Goal: Transaction & Acquisition: Purchase product/service

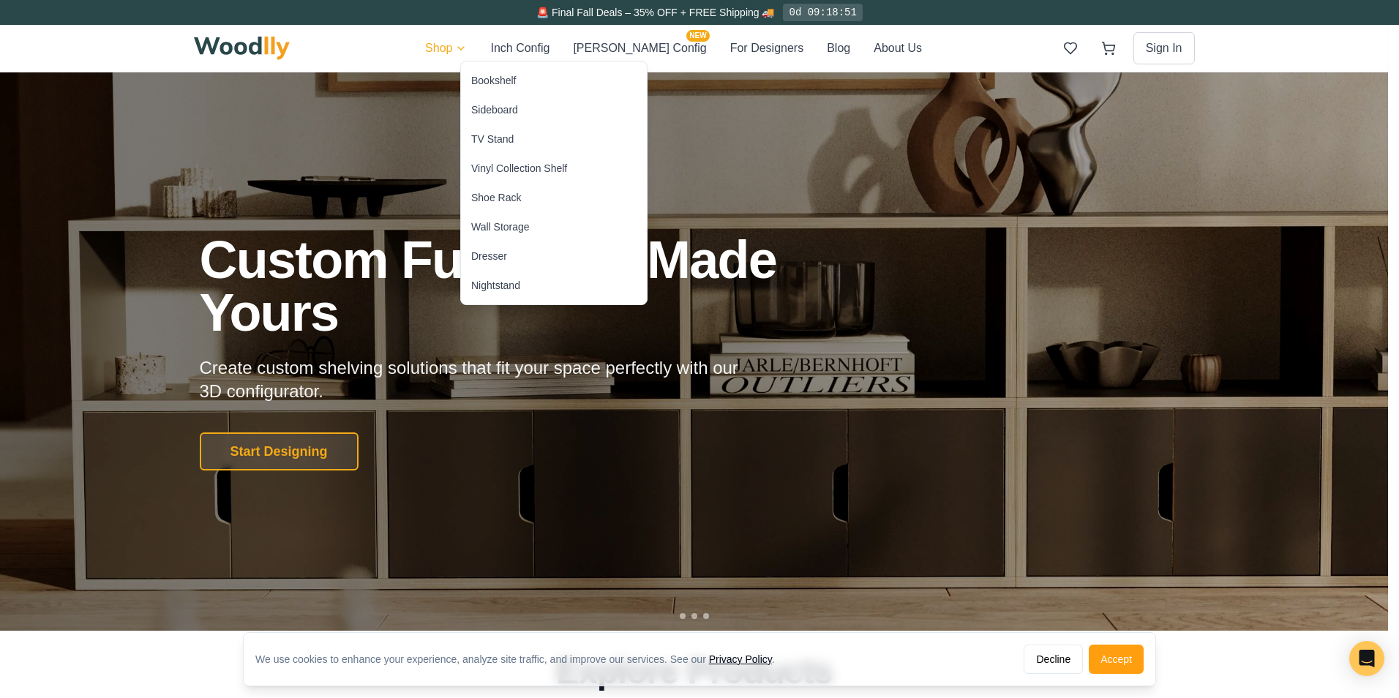
click at [494, 192] on div "Shoe Rack" at bounding box center [496, 197] width 50 height 15
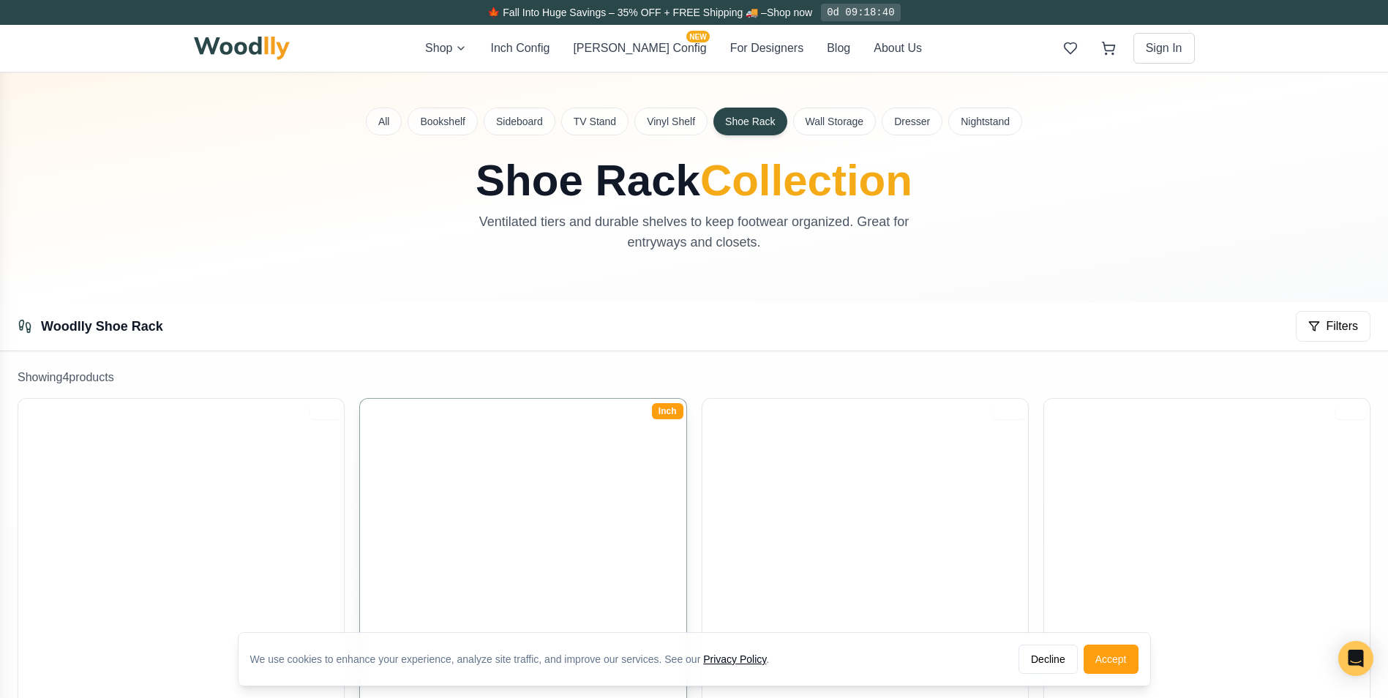
scroll to position [317, 0]
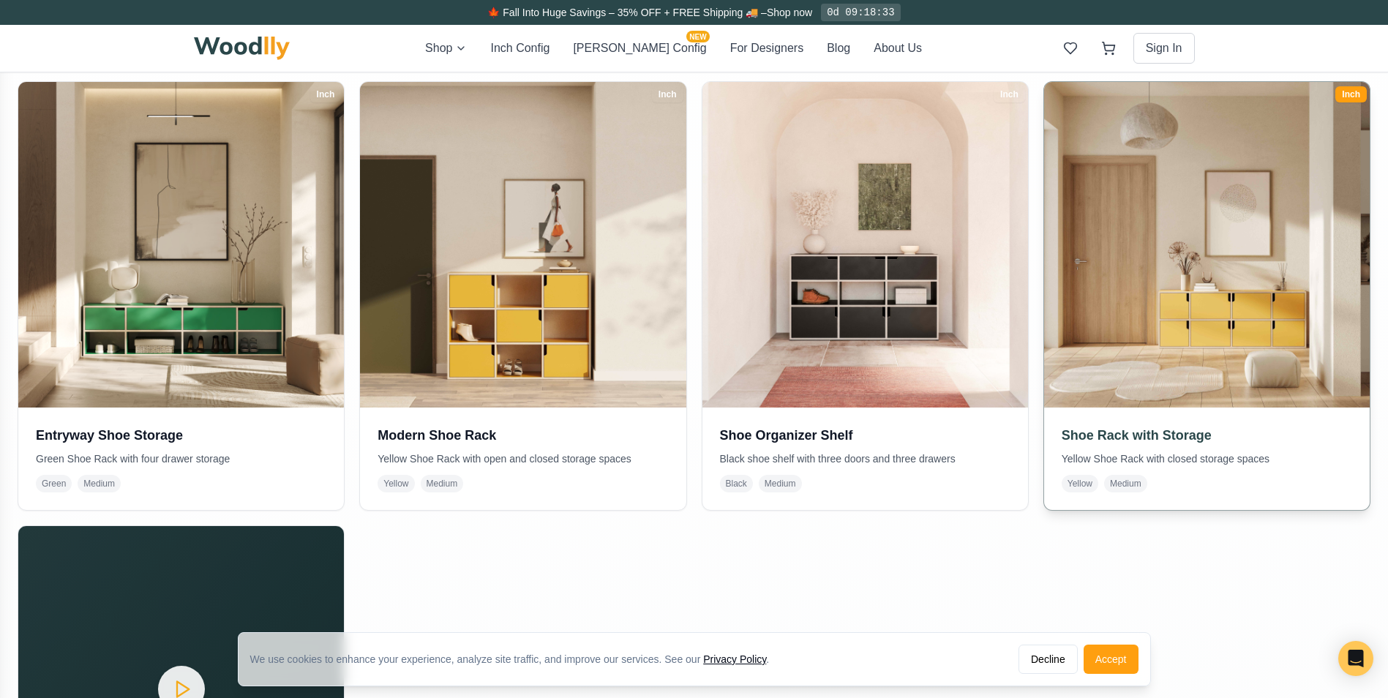
click at [1161, 299] on img at bounding box center [1207, 245] width 343 height 343
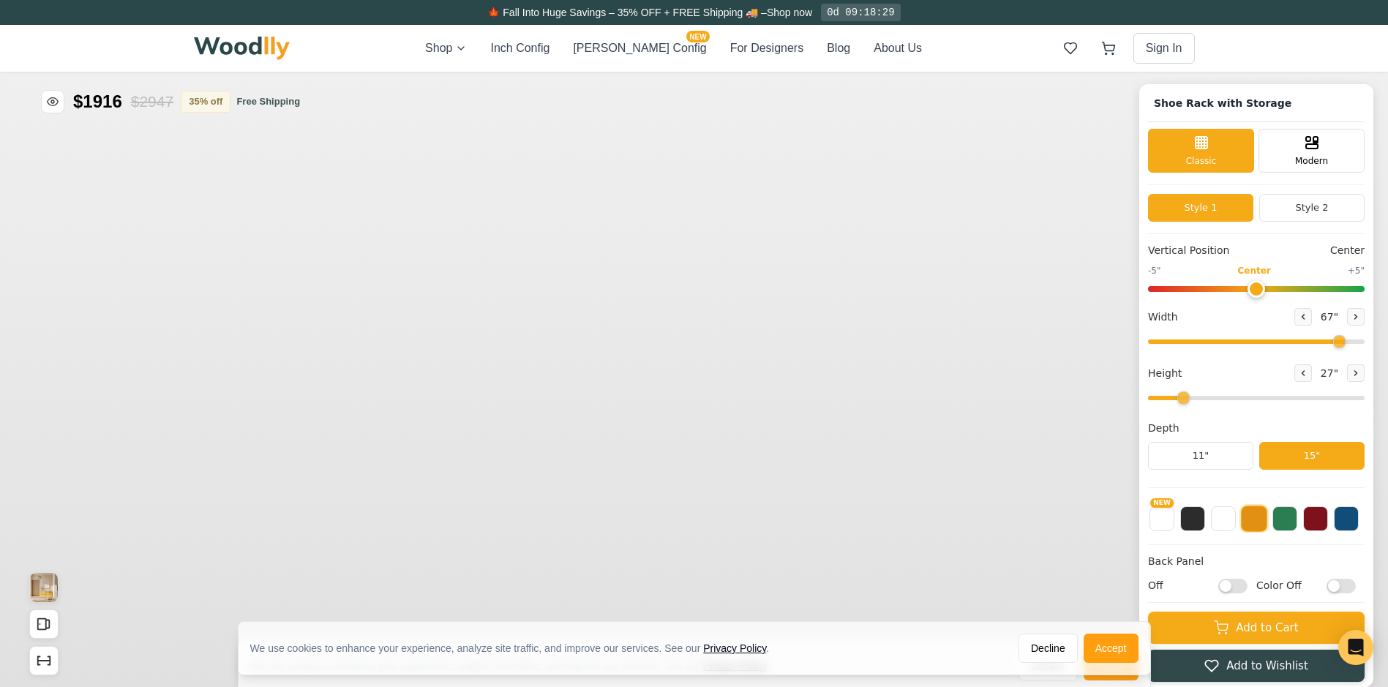
type input "67"
type input "2"
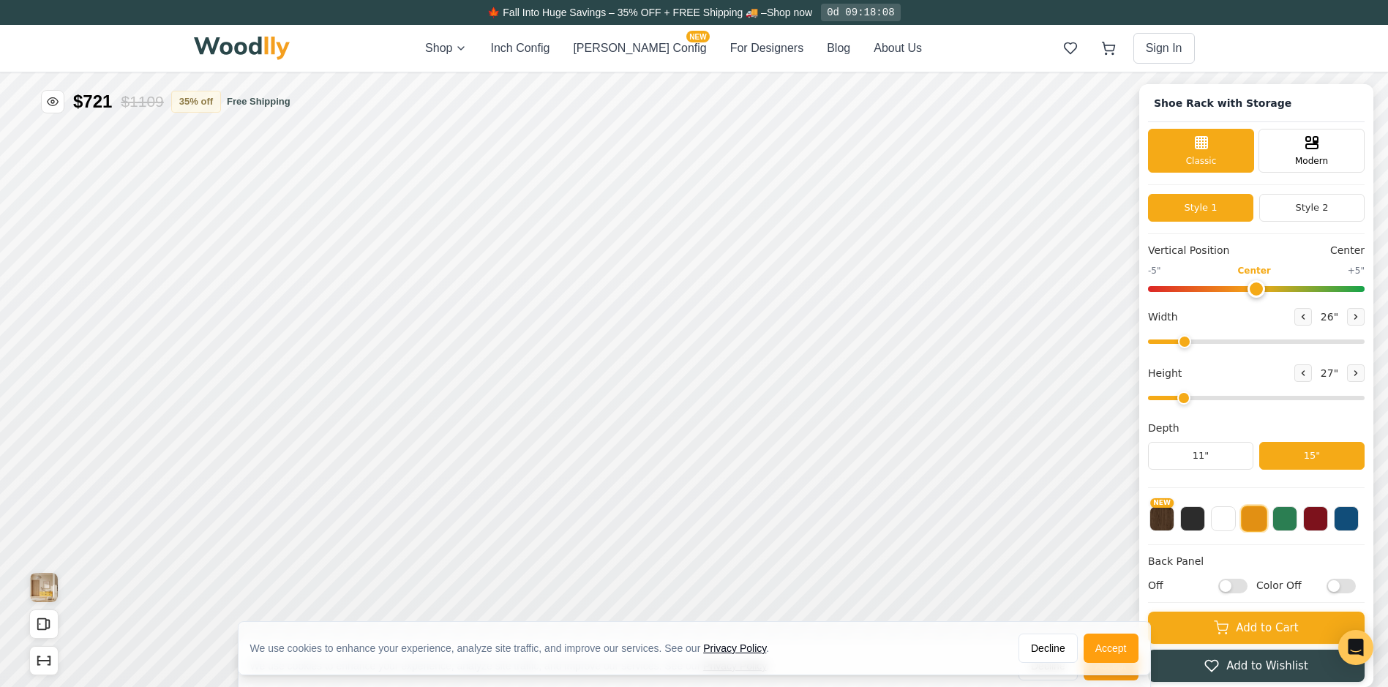
drag, startPoint x: 1341, startPoint y: 337, endPoint x: 1194, endPoint y: 351, distance: 147.0
type input "26"
click at [1194, 344] on input "range" at bounding box center [1256, 342] width 217 height 4
type input "2"
drag, startPoint x: 1193, startPoint y: 405, endPoint x: 1203, endPoint y: 403, distance: 10.5
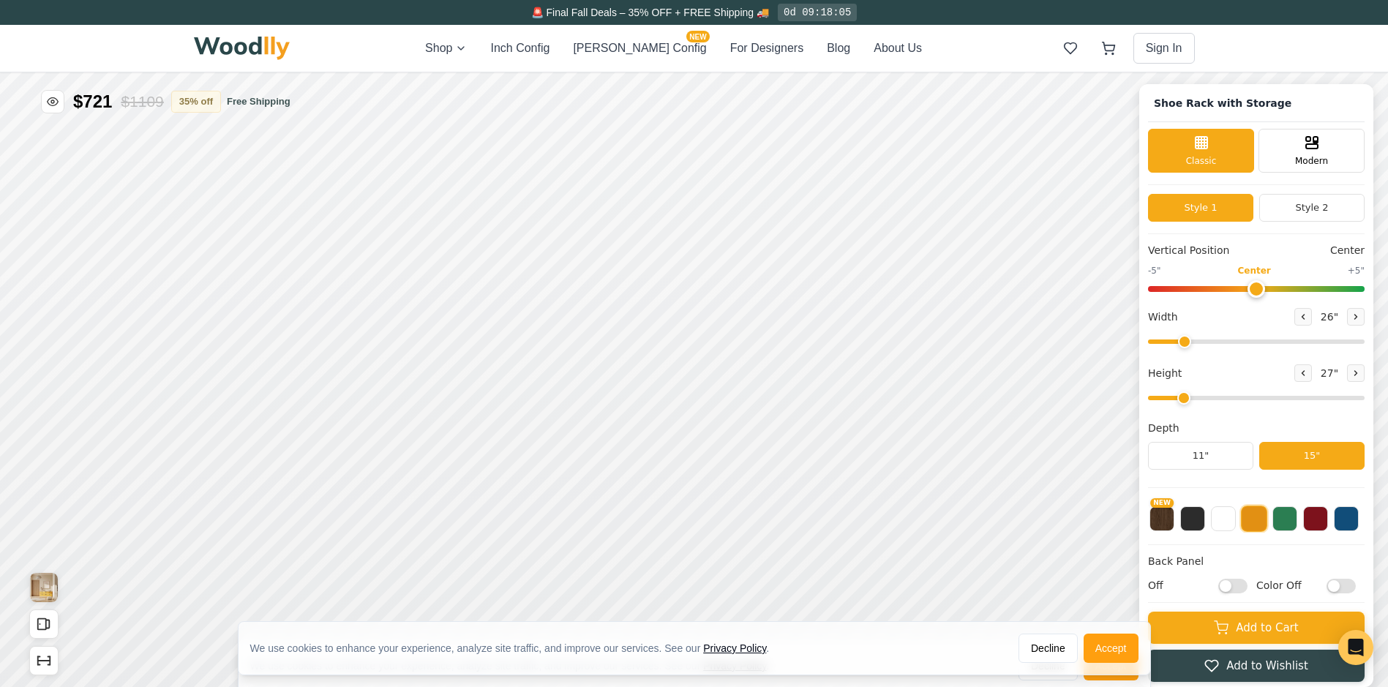
click at [1203, 400] on input "range" at bounding box center [1256, 398] width 217 height 4
click at [1205, 520] on button at bounding box center [1192, 517] width 25 height 25
click at [1236, 523] on button at bounding box center [1223, 517] width 25 height 25
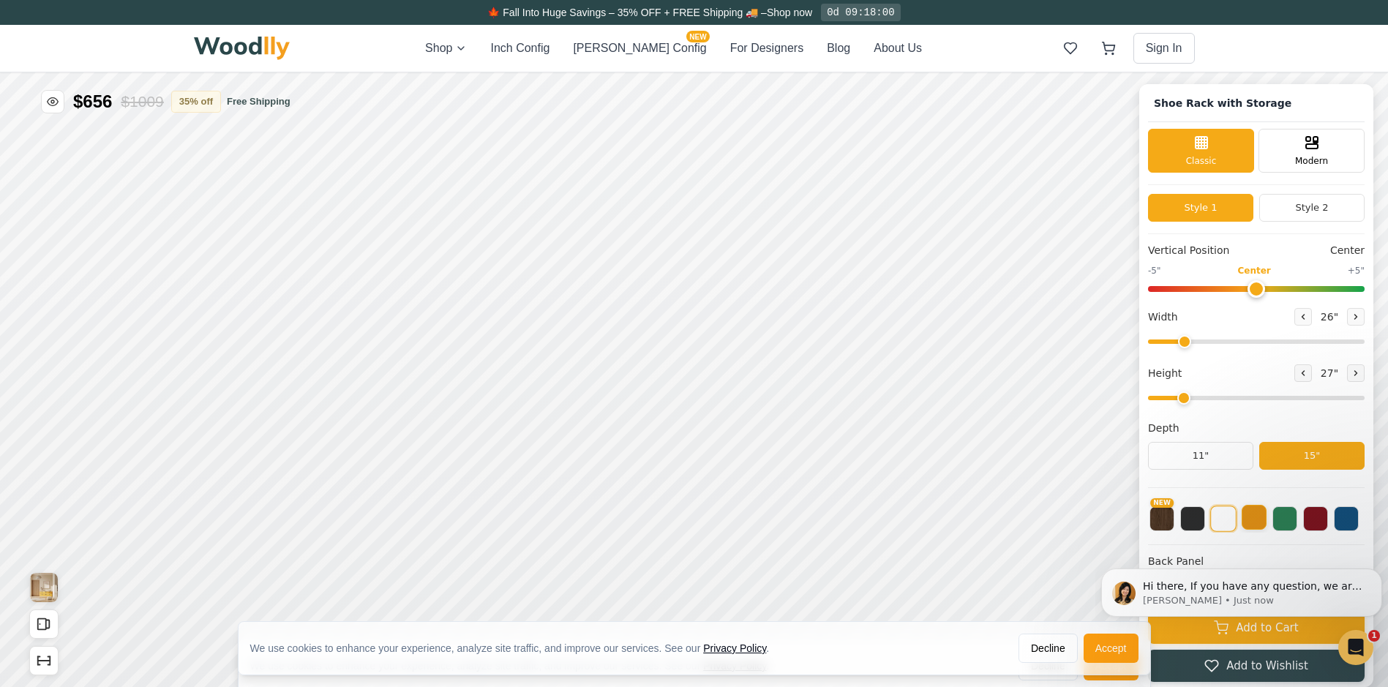
click at [1263, 523] on button at bounding box center [1254, 517] width 25 height 25
click at [1292, 519] on button at bounding box center [1285, 517] width 25 height 25
click at [1319, 520] on button at bounding box center [1315, 517] width 25 height 25
click at [1353, 516] on button at bounding box center [1346, 517] width 25 height 25
click at [1267, 521] on button at bounding box center [1254, 517] width 25 height 25
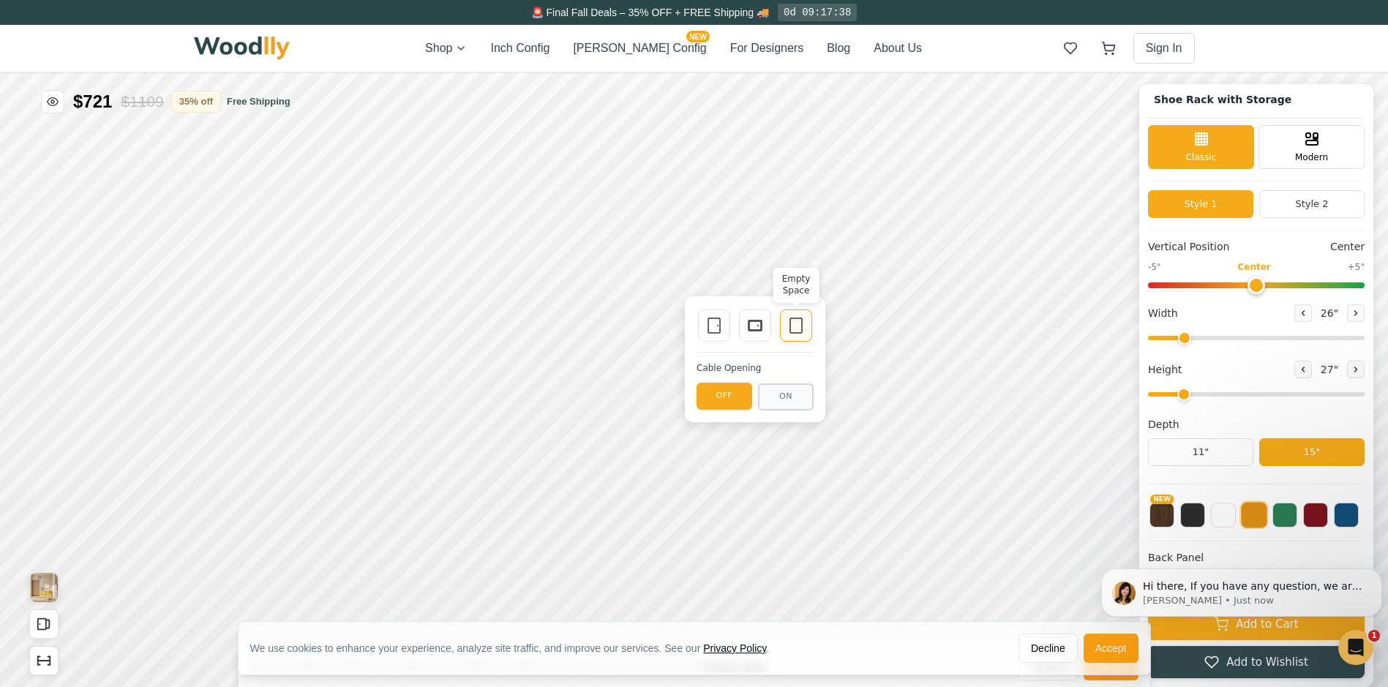
click at [787, 329] on icon at bounding box center [796, 326] width 18 height 18
click at [716, 325] on icon at bounding box center [715, 326] width 18 height 18
click at [756, 322] on icon at bounding box center [755, 326] width 18 height 18
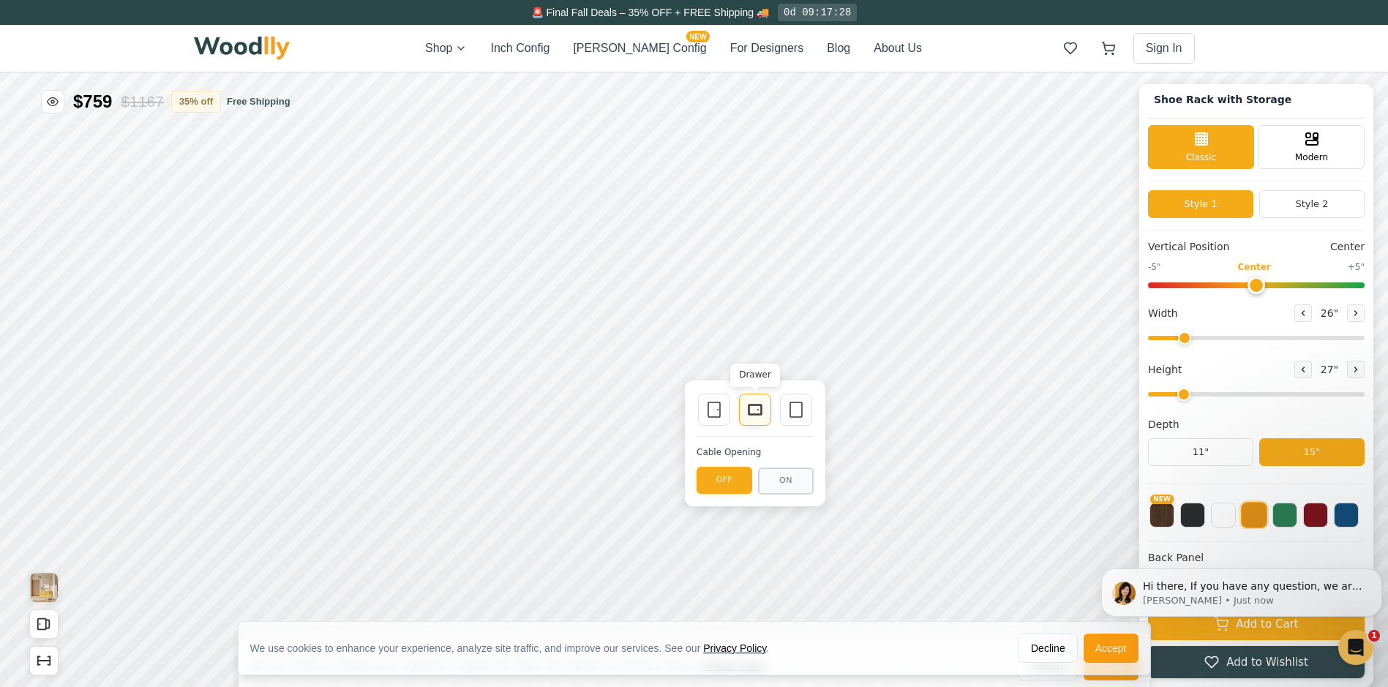
click at [757, 424] on div "Drawer" at bounding box center [755, 410] width 32 height 32
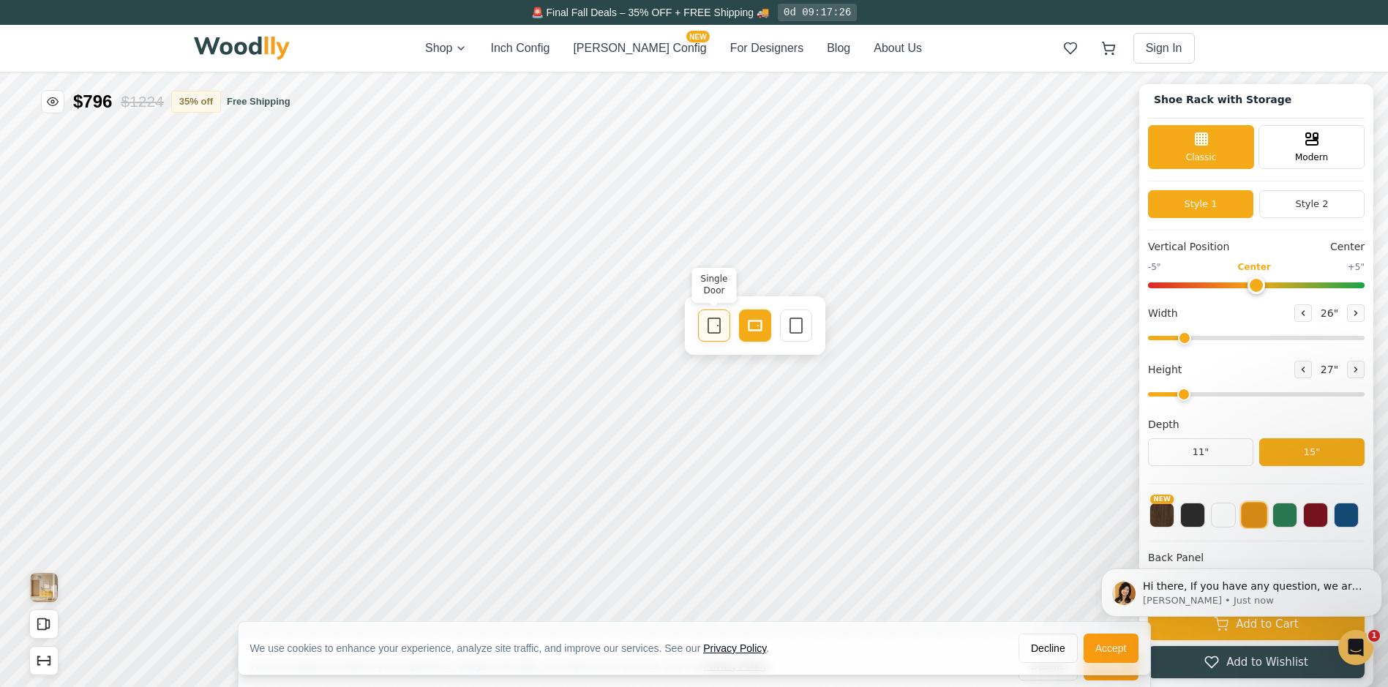
click at [714, 323] on icon at bounding box center [715, 326] width 18 height 18
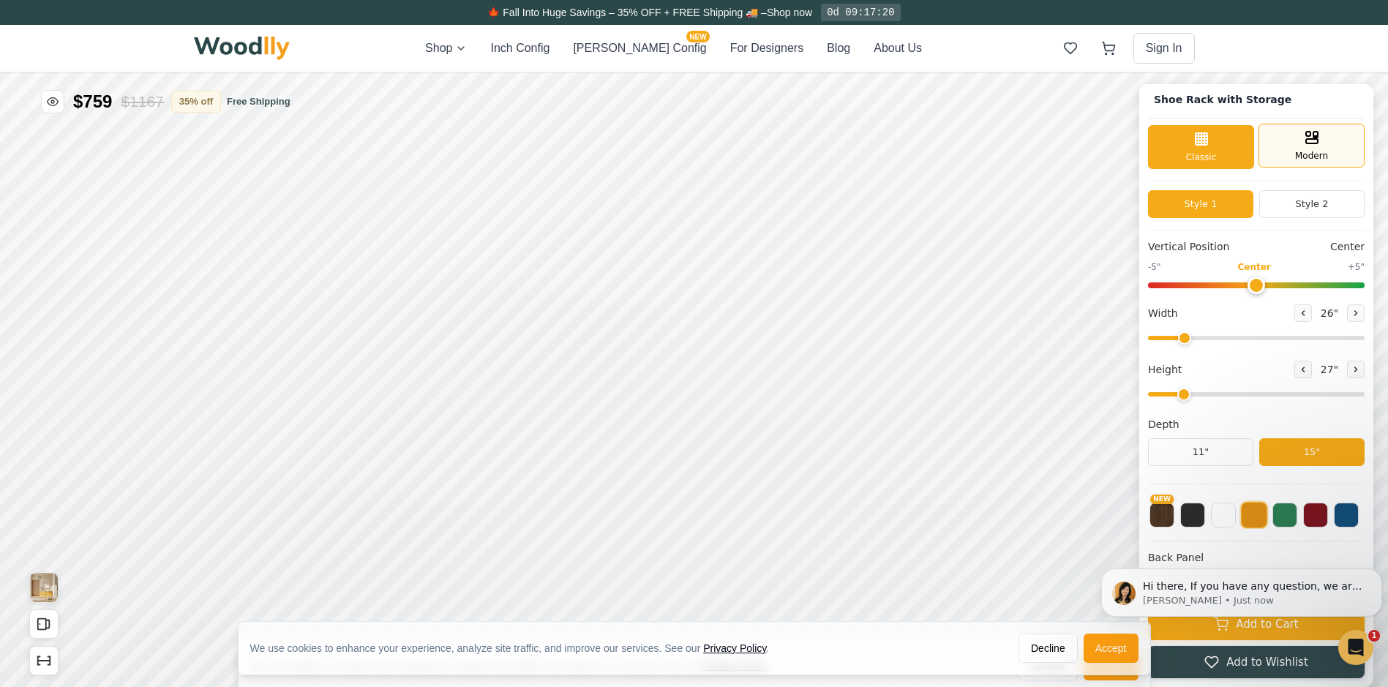
click at [1314, 151] on span "Modern" at bounding box center [1311, 155] width 33 height 13
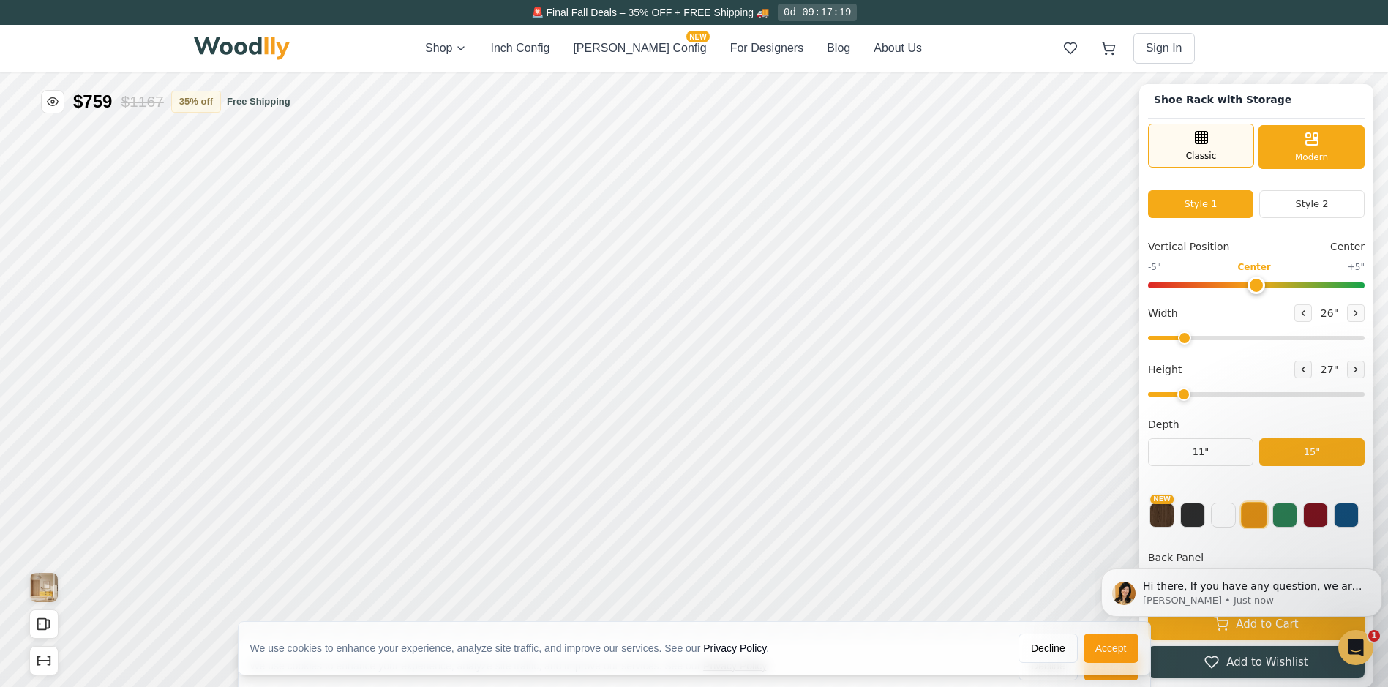
click at [1217, 157] on span "Classic" at bounding box center [1201, 155] width 31 height 13
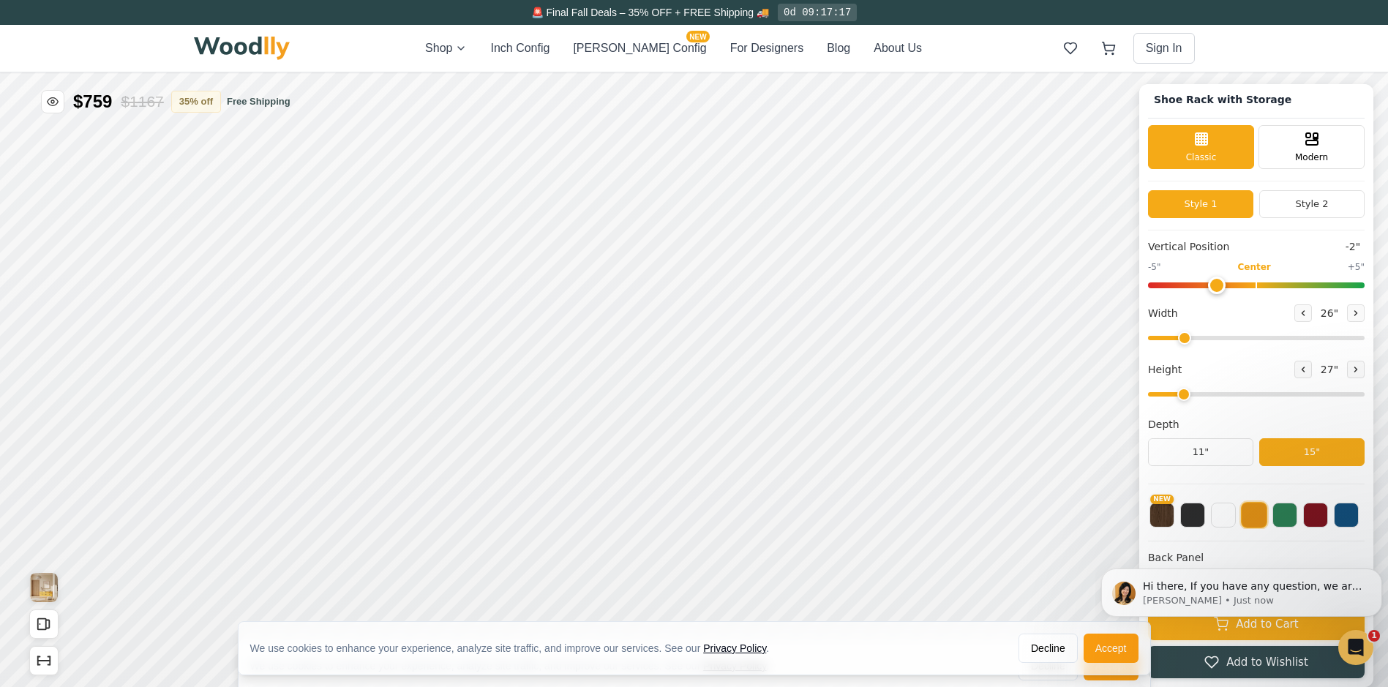
drag, startPoint x: 1265, startPoint y: 289, endPoint x: 1230, endPoint y: 293, distance: 36.1
click at [1230, 288] on input "range" at bounding box center [1256, 285] width 217 height 6
drag, startPoint x: 1221, startPoint y: 286, endPoint x: 1156, endPoint y: 286, distance: 65.1
click at [1156, 286] on input "range" at bounding box center [1256, 285] width 217 height 6
drag, startPoint x: 1169, startPoint y: 285, endPoint x: 1302, endPoint y: 280, distance: 133.3
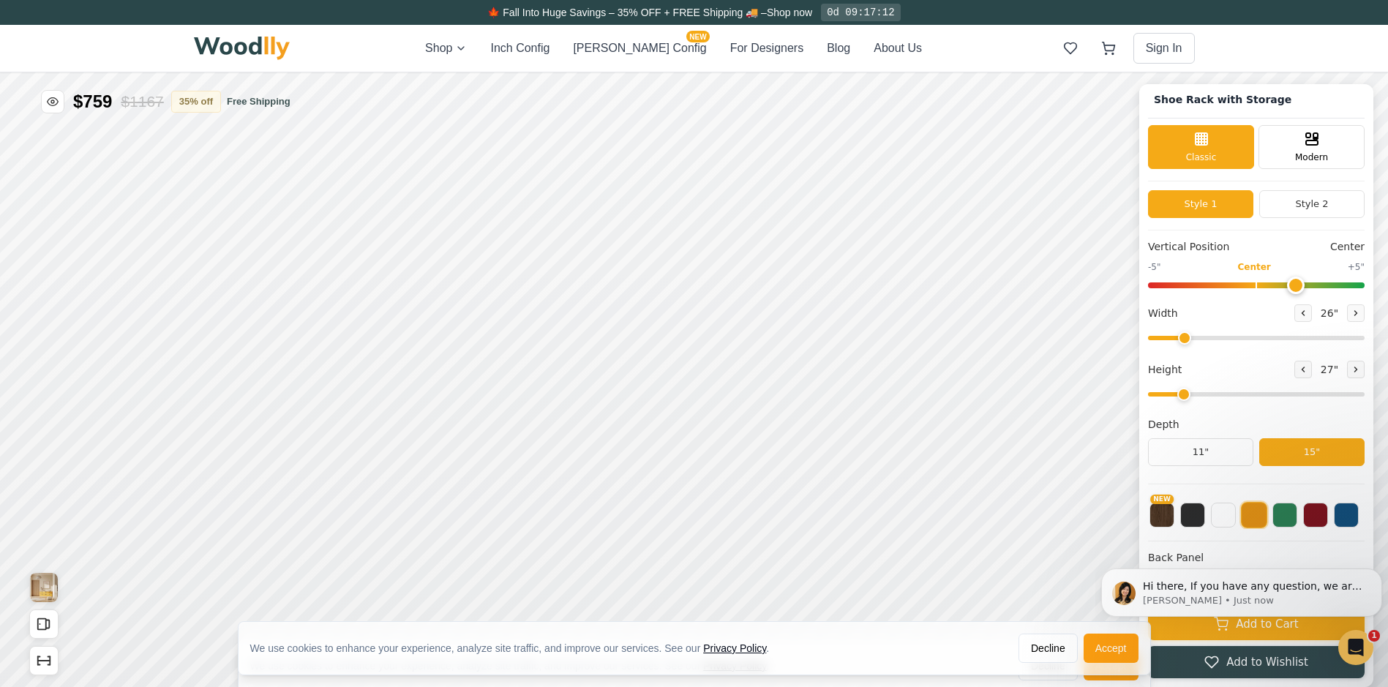
click at [1302, 282] on input "range" at bounding box center [1256, 285] width 217 height 6
drag, startPoint x: 1300, startPoint y: 282, endPoint x: 1399, endPoint y: 282, distance: 99.5
click at [1365, 282] on input "range" at bounding box center [1256, 285] width 217 height 6
drag, startPoint x: 1362, startPoint y: 285, endPoint x: 1313, endPoint y: 285, distance: 49.0
type input "2"
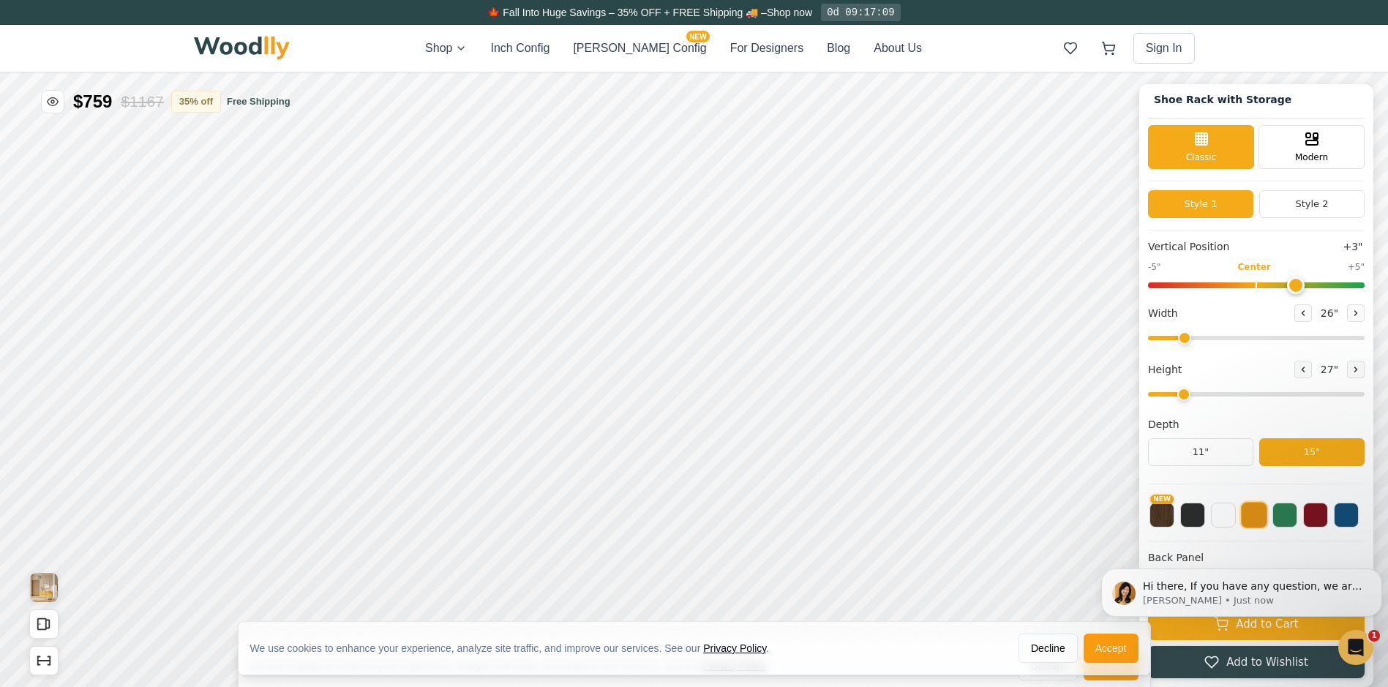
click at [1313, 285] on input "range" at bounding box center [1256, 285] width 217 height 6
drag, startPoint x: 1189, startPoint y: 388, endPoint x: 1236, endPoint y: 397, distance: 48.5
type input "4"
click at [1246, 397] on input "range" at bounding box center [1256, 394] width 217 height 4
drag, startPoint x: 1296, startPoint y: 279, endPoint x: 1272, endPoint y: 281, distance: 24.3
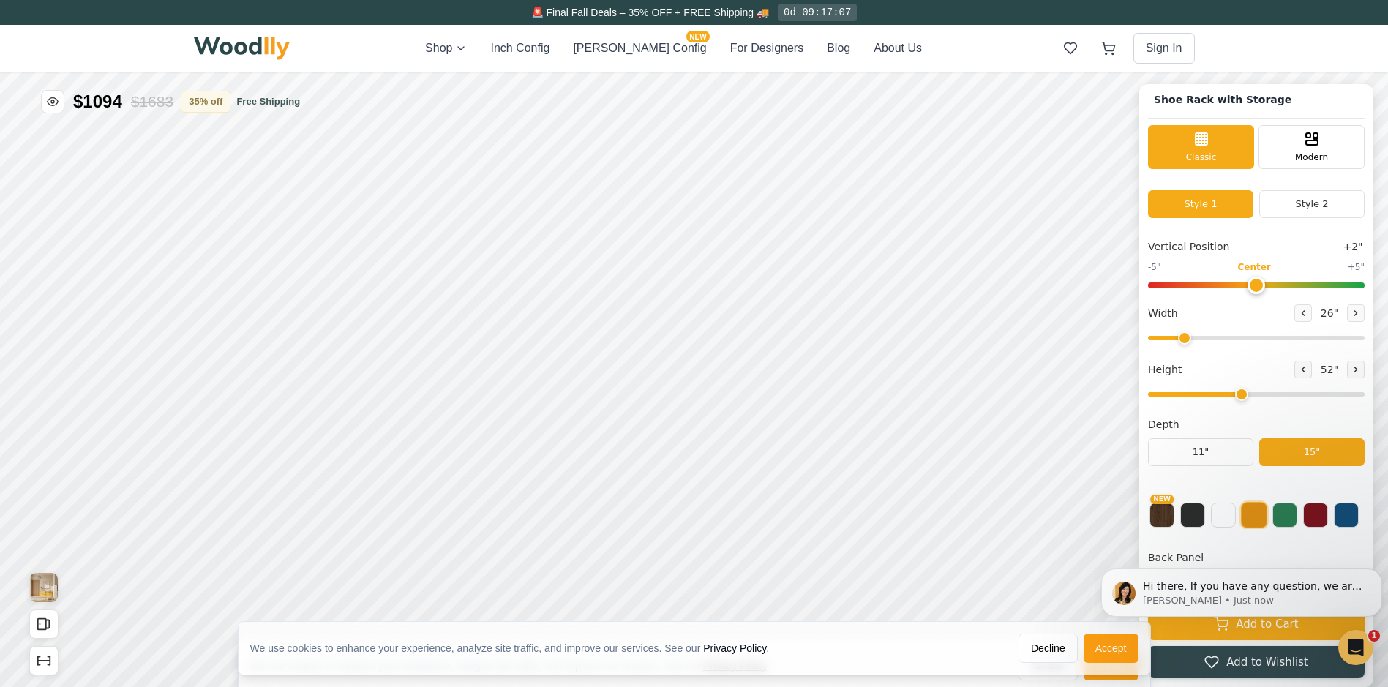
click at [1272, 282] on input "range" at bounding box center [1256, 285] width 217 height 6
drag, startPoint x: 1284, startPoint y: 281, endPoint x: 1218, endPoint y: 283, distance: 66.6
click at [1218, 283] on input "range" at bounding box center [1256, 285] width 217 height 6
drag, startPoint x: 1218, startPoint y: 287, endPoint x: 1199, endPoint y: 288, distance: 19.0
click at [1199, 288] on input "range" at bounding box center [1256, 285] width 217 height 6
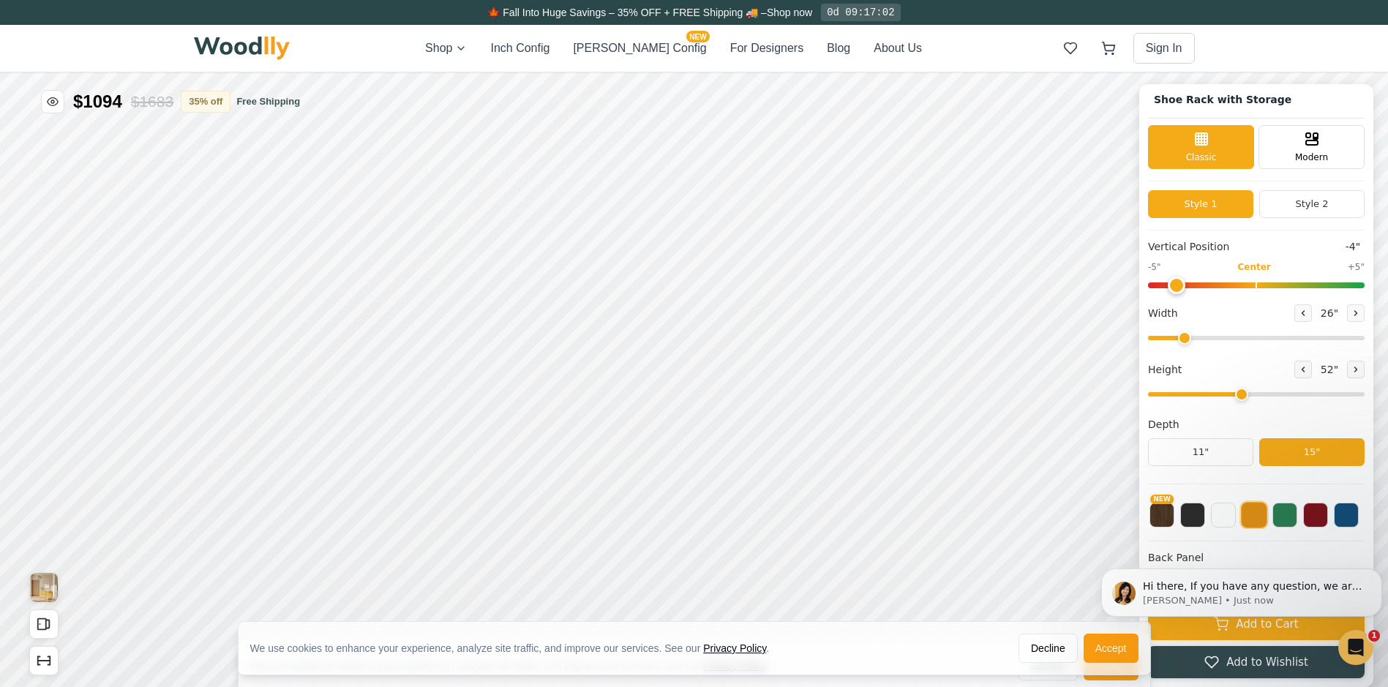
drag, startPoint x: 1224, startPoint y: 285, endPoint x: 1189, endPoint y: 288, distance: 35.3
click at [1189, 288] on input "range" at bounding box center [1256, 285] width 217 height 6
drag, startPoint x: 1195, startPoint y: 288, endPoint x: 1221, endPoint y: 287, distance: 25.7
click at [1221, 287] on input "range" at bounding box center [1256, 285] width 217 height 6
drag, startPoint x: 1221, startPoint y: 287, endPoint x: 1251, endPoint y: 283, distance: 30.2
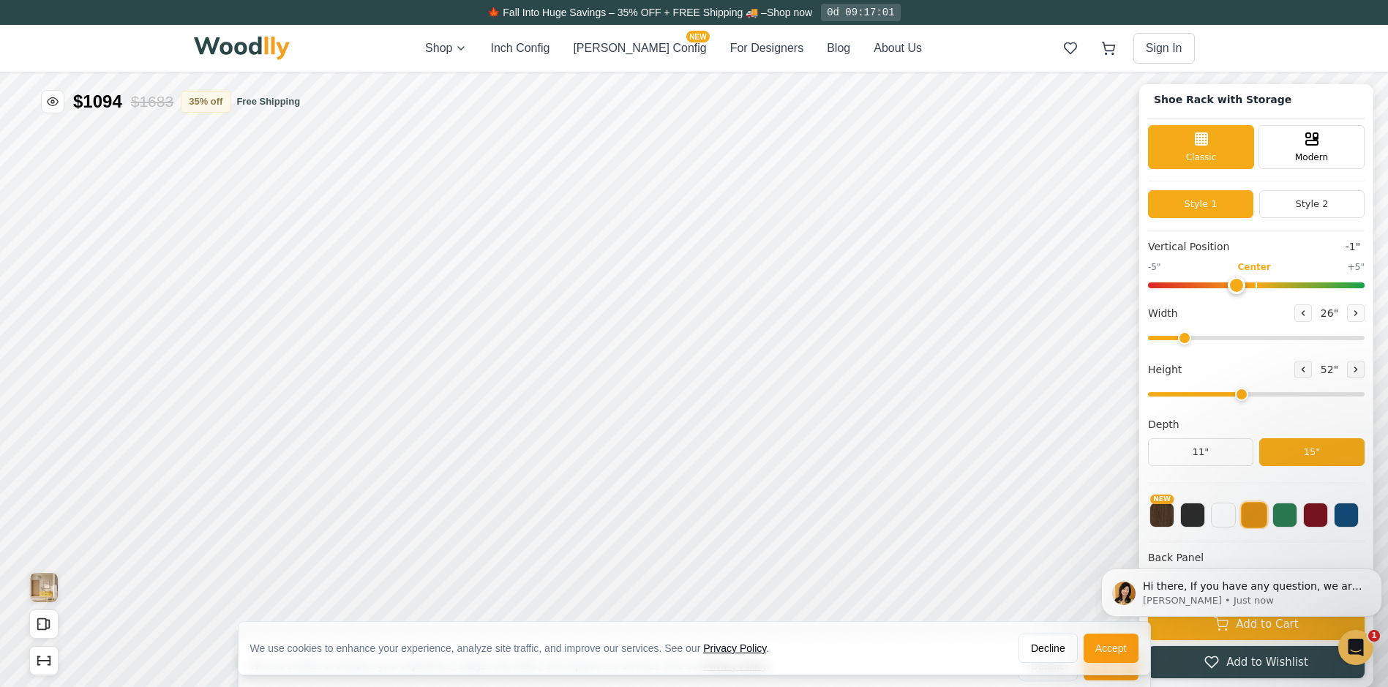
click at [1248, 284] on input "range" at bounding box center [1256, 285] width 217 height 6
type input "0"
click at [1260, 282] on input "range" at bounding box center [1256, 285] width 217 height 6
click at [1261, 282] on input "range" at bounding box center [1256, 285] width 217 height 6
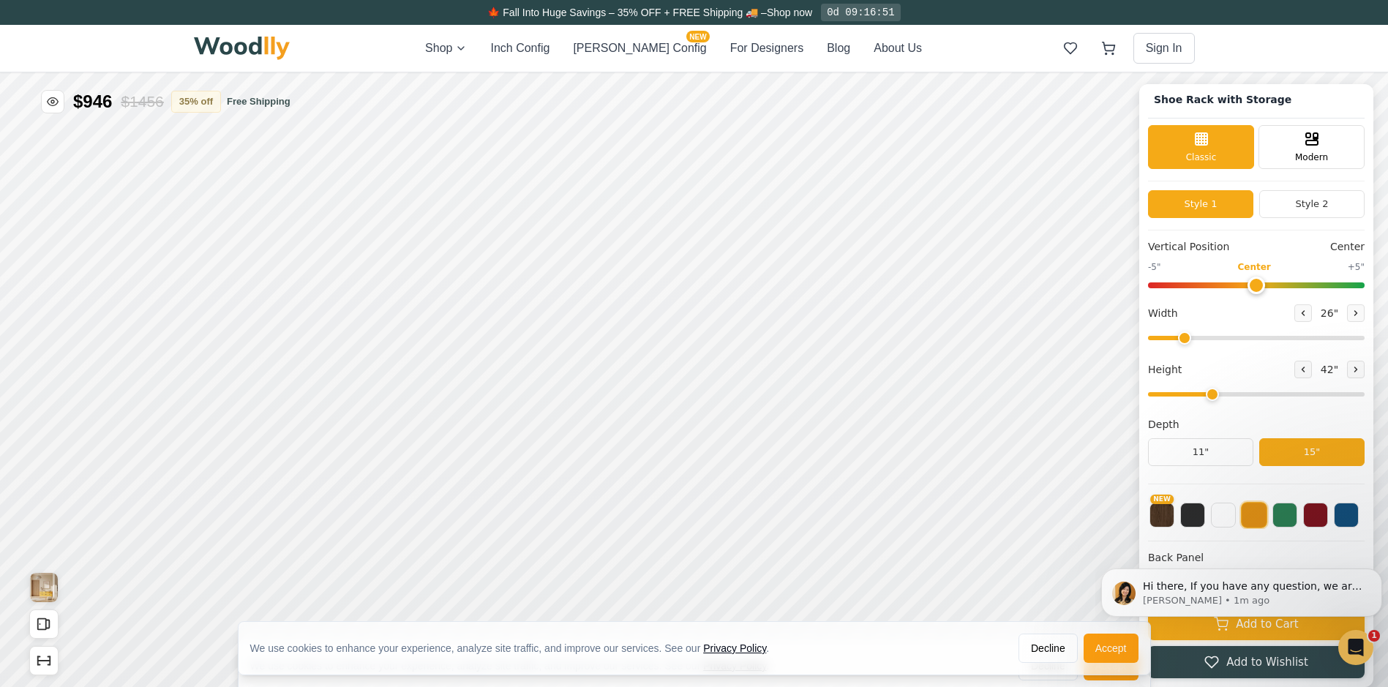
drag, startPoint x: 1252, startPoint y: 397, endPoint x: 1227, endPoint y: 397, distance: 24.9
click at [1227, 397] on input "range" at bounding box center [1256, 394] width 217 height 4
drag, startPoint x: 1227, startPoint y: 397, endPoint x: 1205, endPoint y: 397, distance: 22.0
click at [1205, 397] on input "range" at bounding box center [1256, 394] width 217 height 4
drag, startPoint x: 1197, startPoint y: 393, endPoint x: 1214, endPoint y: 391, distance: 17.0
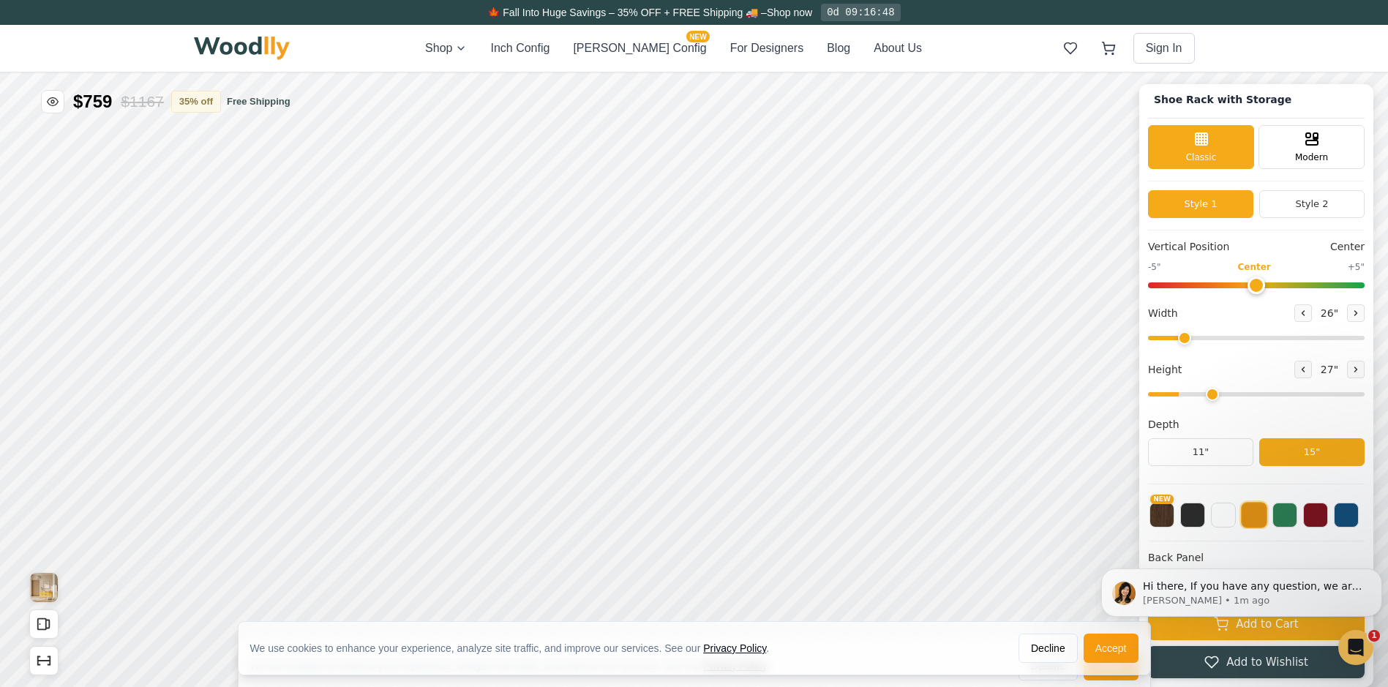
click at [1214, 392] on input "range" at bounding box center [1256, 394] width 217 height 4
click at [1310, 363] on button at bounding box center [1304, 370] width 18 height 18
click at [1308, 365] on icon at bounding box center [1303, 369] width 9 height 9
click at [1361, 368] on icon at bounding box center [1356, 369] width 9 height 9
click at [1301, 372] on button at bounding box center [1304, 370] width 18 height 18
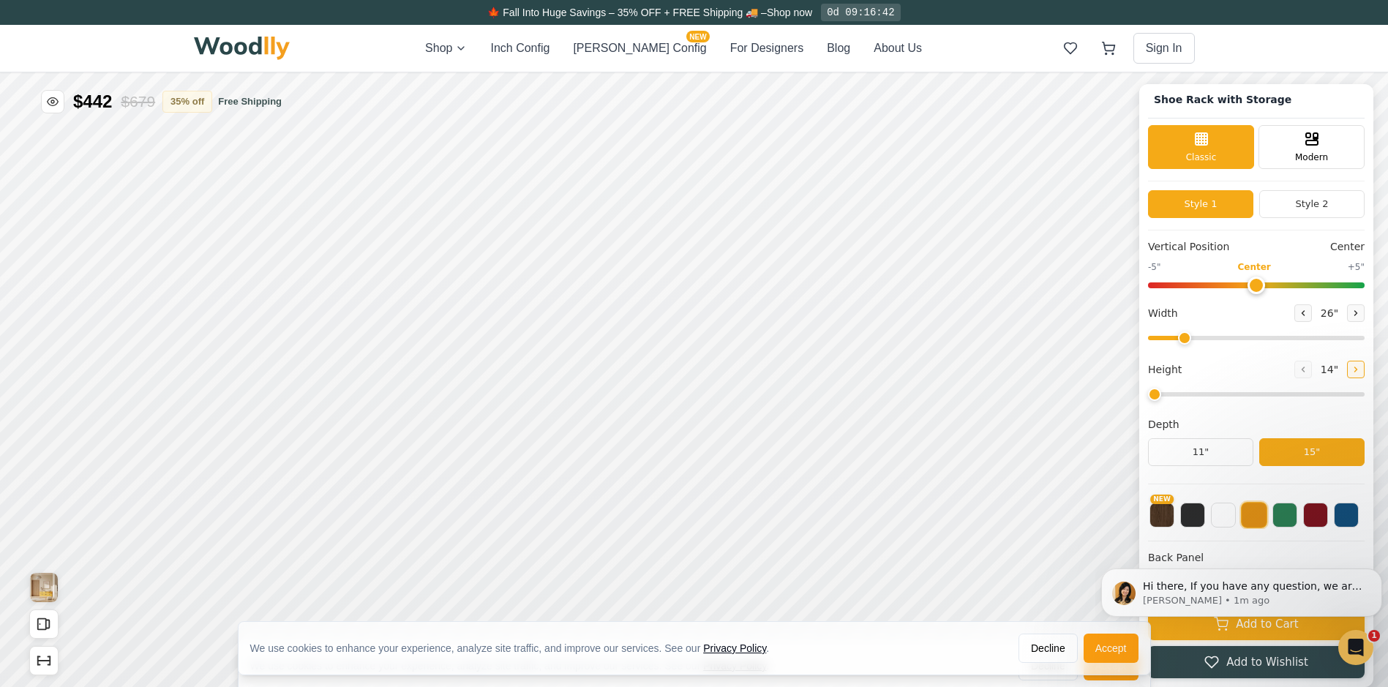
click at [1358, 368] on button at bounding box center [1356, 370] width 18 height 18
click at [1358, 368] on icon at bounding box center [1356, 369] width 9 height 9
click at [1308, 369] on icon at bounding box center [1303, 369] width 9 height 9
click at [1361, 370] on icon at bounding box center [1356, 369] width 9 height 9
type input "3"
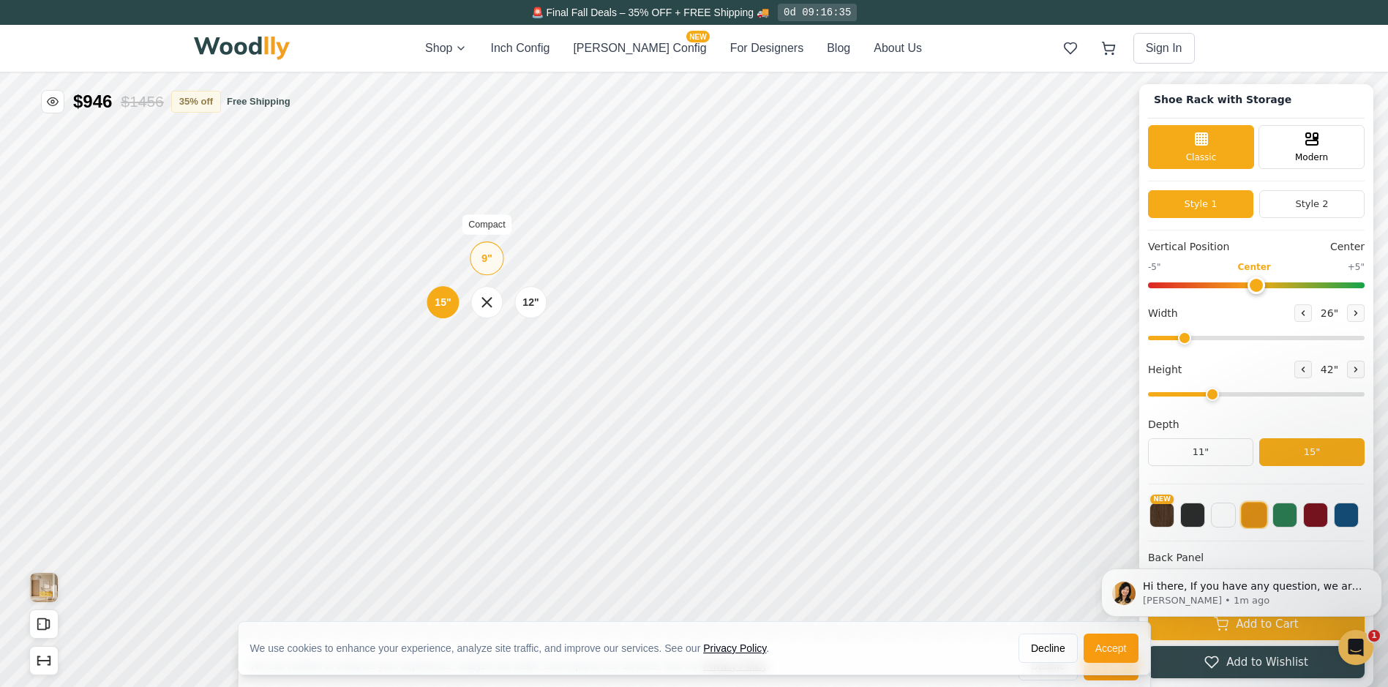
click at [487, 258] on div "9"" at bounding box center [487, 258] width 11 height 16
click at [432, 302] on div "15"" at bounding box center [437, 299] width 17 height 16
click at [486, 350] on div "9"" at bounding box center [487, 346] width 11 height 16
click at [531, 312] on div "12"" at bounding box center [528, 311] width 17 height 16
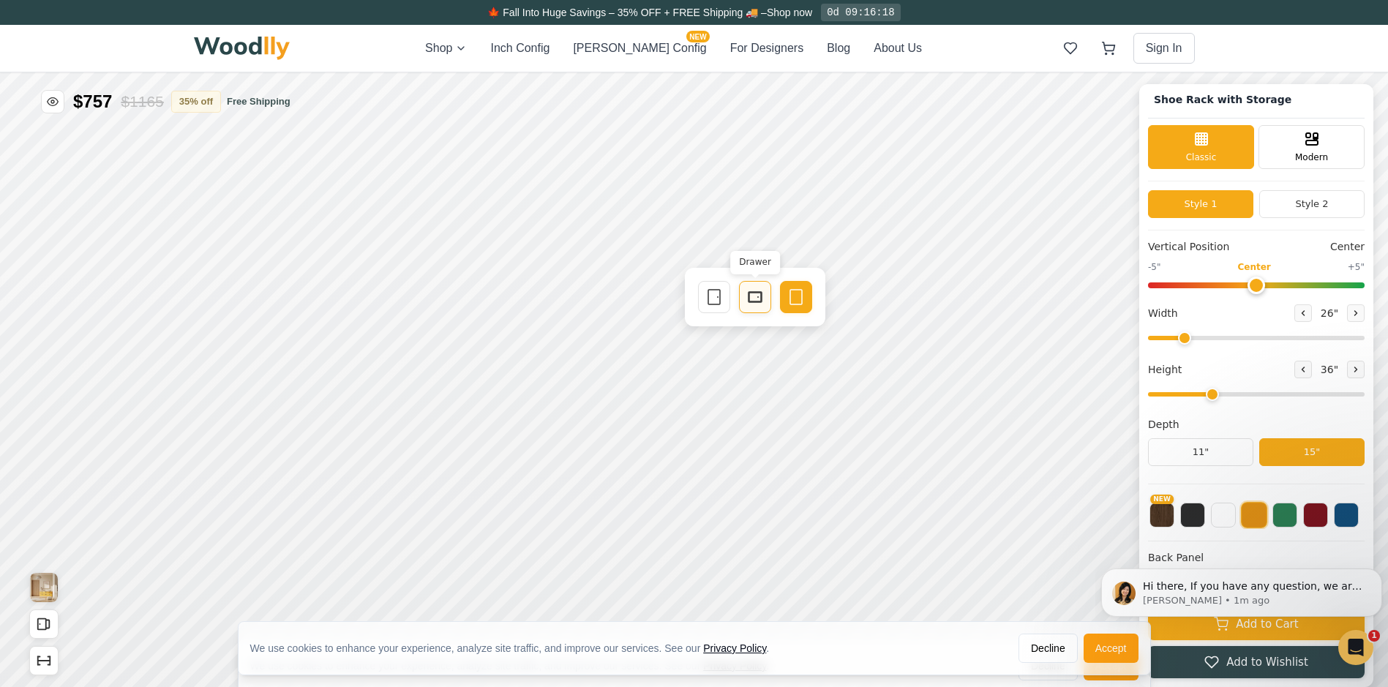
click at [750, 296] on icon at bounding box center [755, 297] width 18 height 18
click at [716, 304] on icon at bounding box center [715, 297] width 18 height 18
click at [629, 42] on button "[PERSON_NAME] Config NEW" at bounding box center [639, 49] width 133 height 18
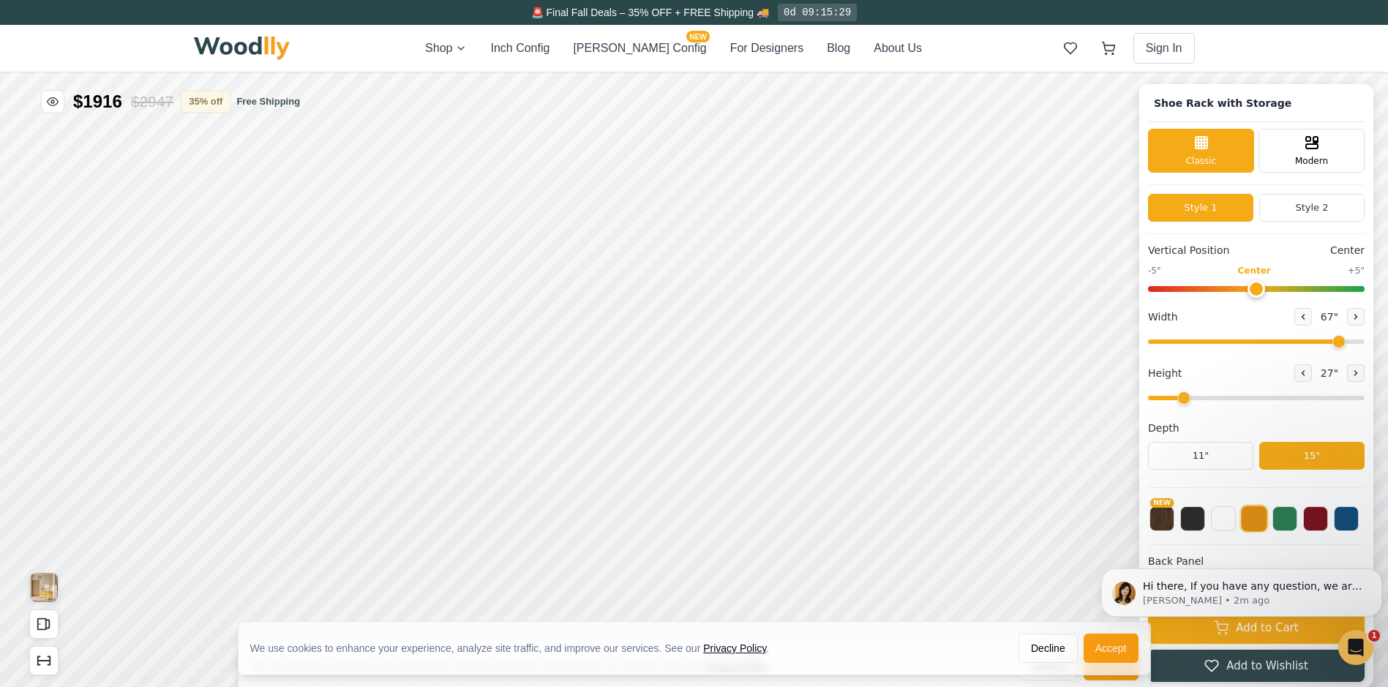
type input "67"
type input "2"
drag, startPoint x: 1339, startPoint y: 340, endPoint x: 1195, endPoint y: 347, distance: 144.3
type input "26"
click at [1195, 344] on input "range" at bounding box center [1256, 342] width 217 height 4
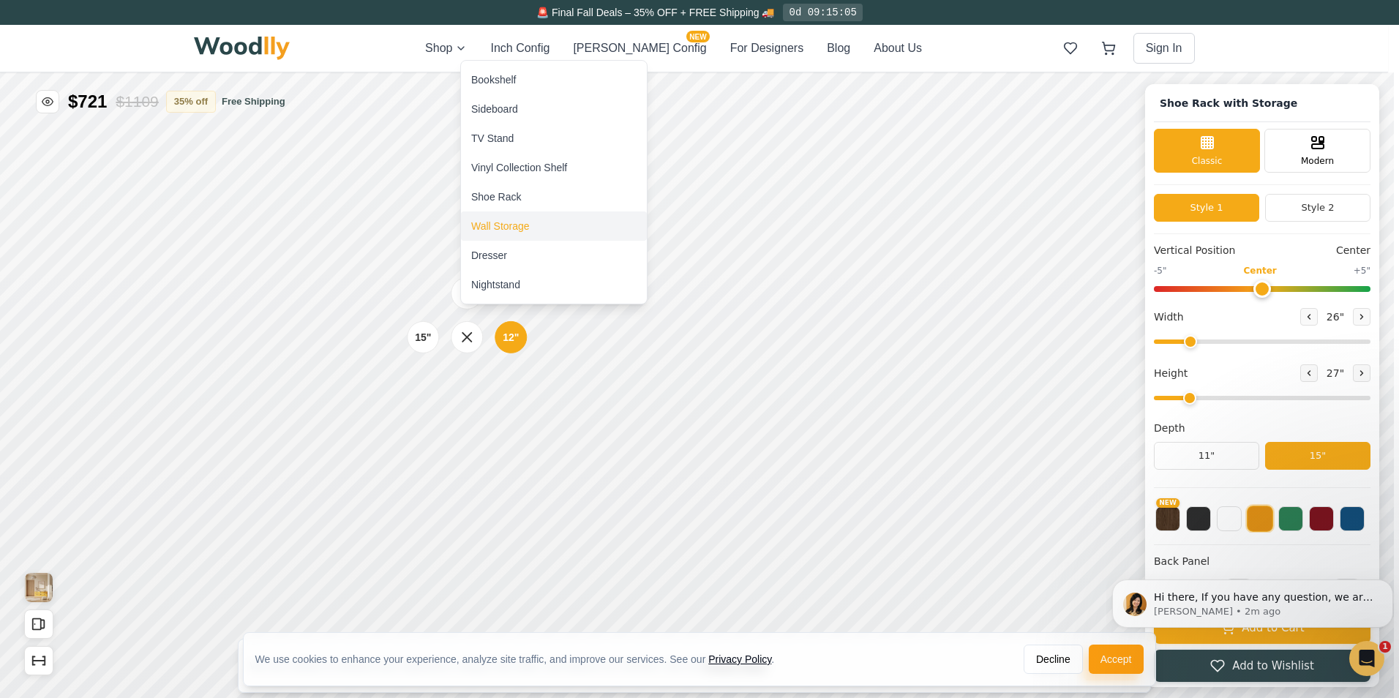
click at [493, 223] on div "Wall Storage" at bounding box center [500, 226] width 59 height 15
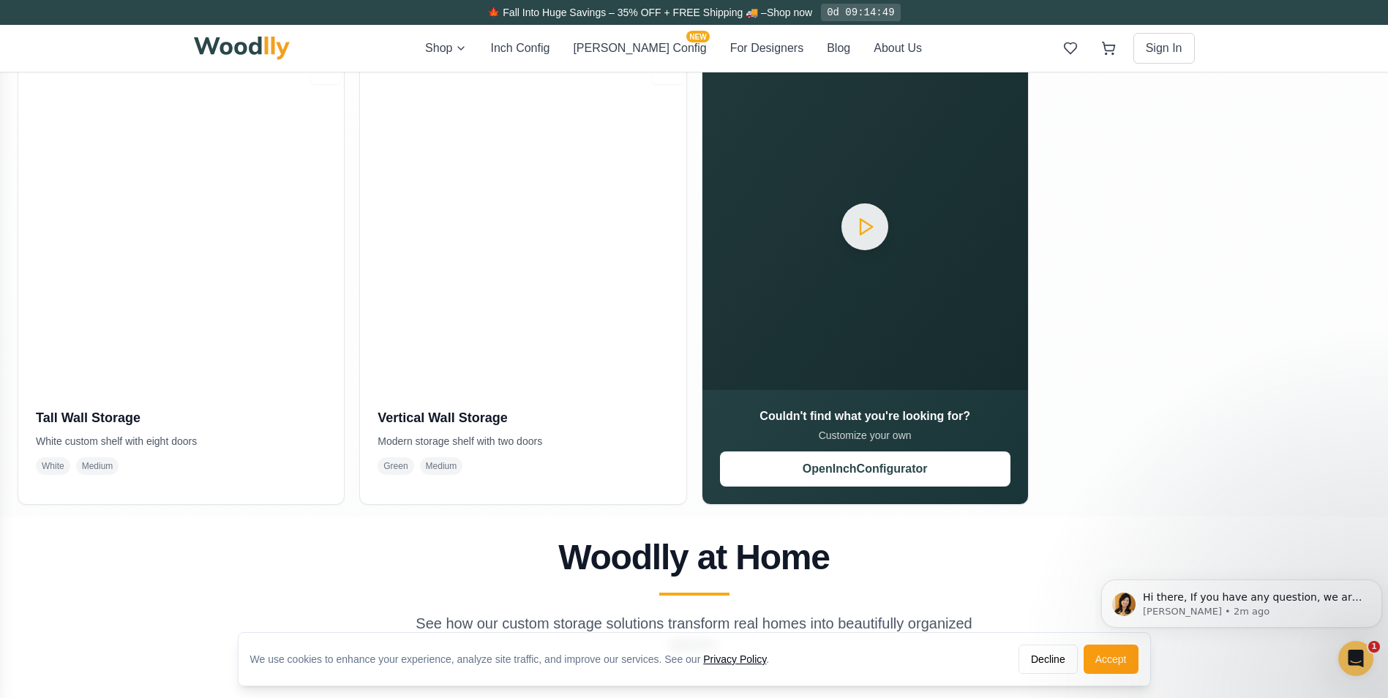
scroll to position [317, 0]
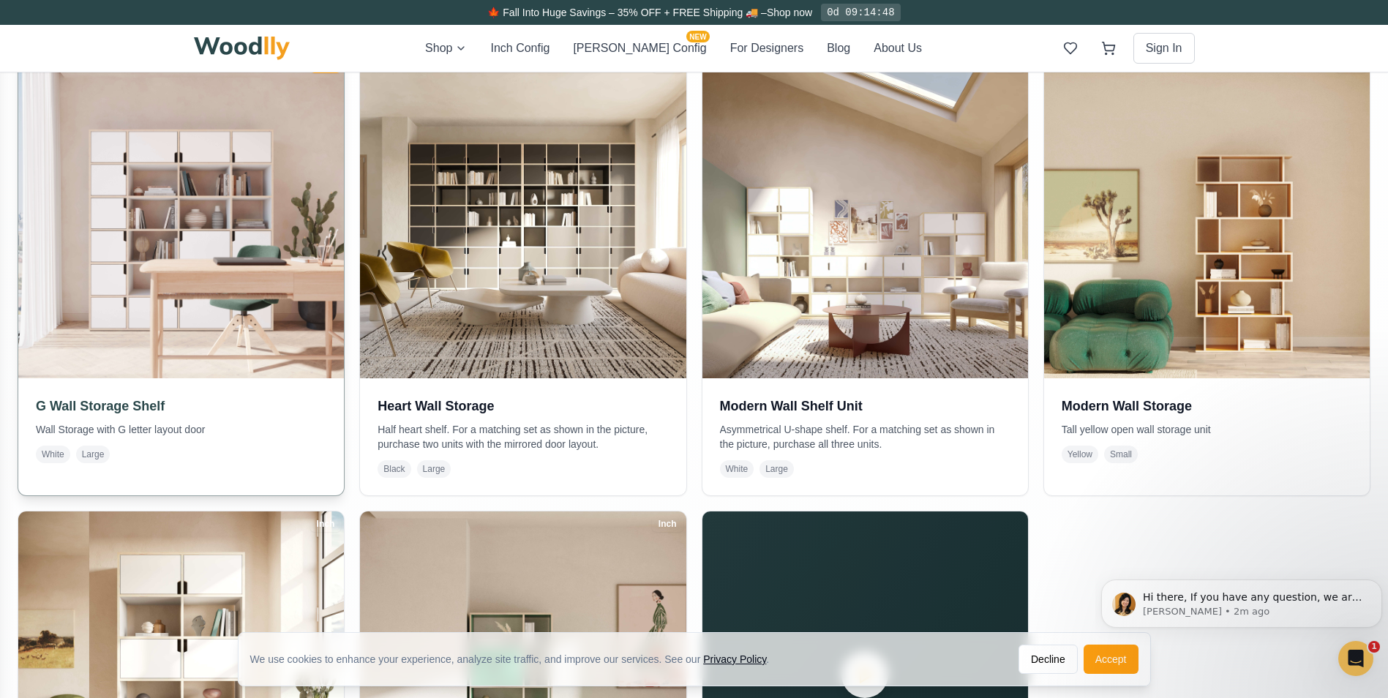
click at [116, 251] on img at bounding box center [181, 216] width 343 height 343
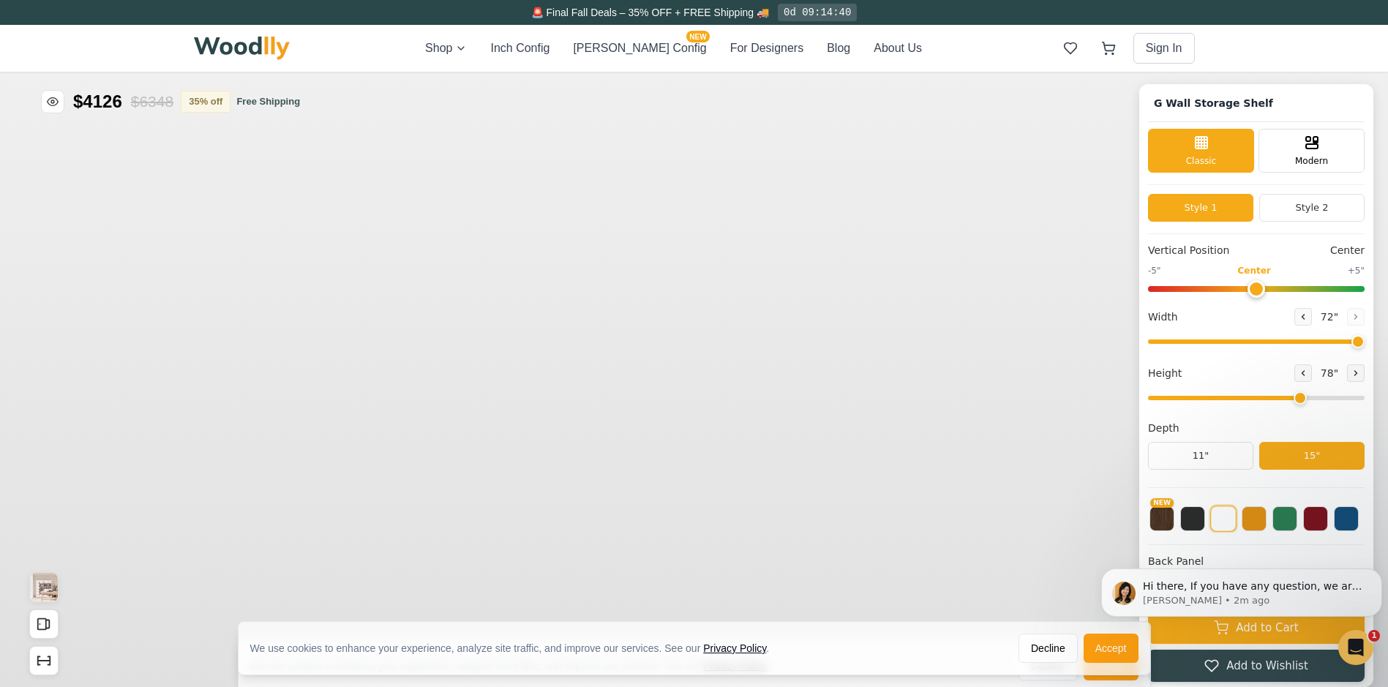
type input "72"
type input "6"
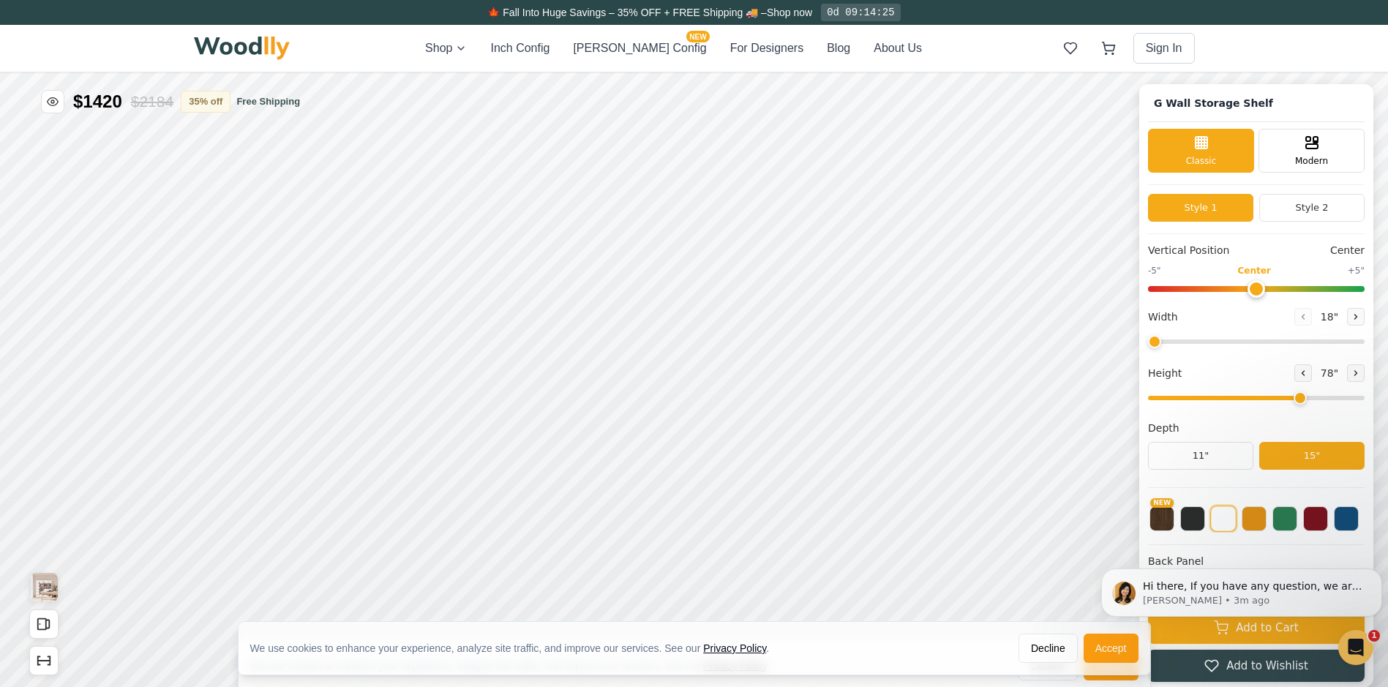
drag, startPoint x: 1361, startPoint y: 340, endPoint x: 1160, endPoint y: 345, distance: 201.3
type input "18"
click at [1160, 344] on input "range" at bounding box center [1256, 342] width 217 height 4
drag, startPoint x: 1308, startPoint y: 401, endPoint x: 1257, endPoint y: 400, distance: 50.5
type input "4"
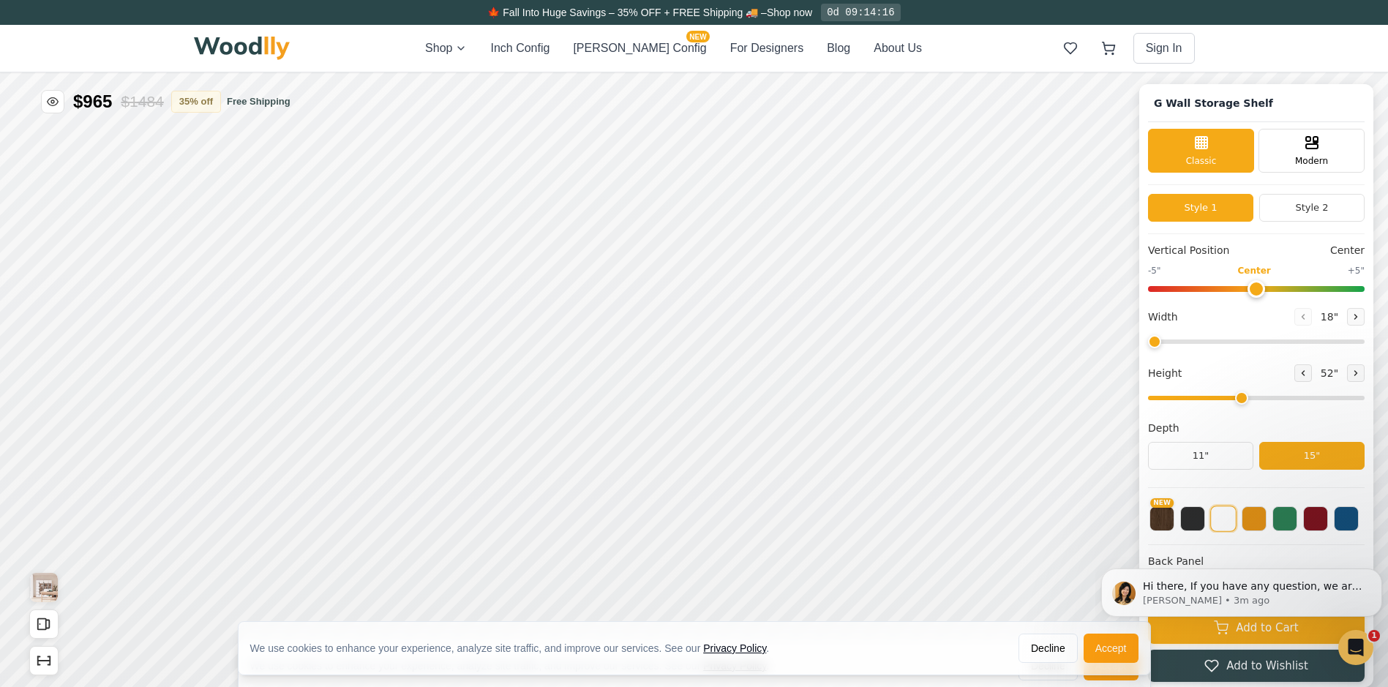
click at [1257, 400] on input "range" at bounding box center [1256, 398] width 217 height 4
click at [512, 222] on div "9"" at bounding box center [517, 226] width 11 height 16
click at [517, 289] on div "9"" at bounding box center [515, 289] width 11 height 16
click at [521, 348] on div "9"" at bounding box center [514, 356] width 32 height 32
drag, startPoint x: 508, startPoint y: 403, endPoint x: 509, endPoint y: 412, distance: 8.8
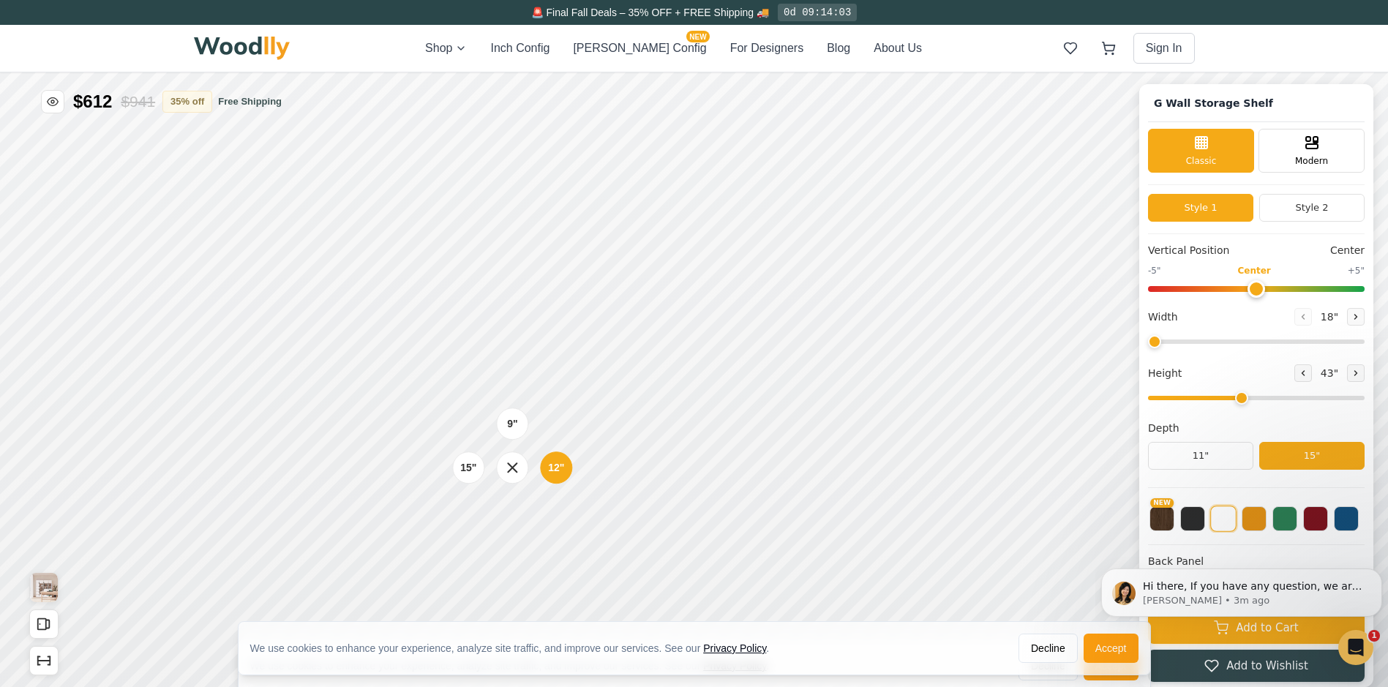
click at [508, 406] on div "9" 12" 15"" at bounding box center [512, 467] width 146 height 146
click at [514, 427] on div "9"" at bounding box center [512, 424] width 11 height 16
click at [1316, 141] on rect at bounding box center [1315, 140] width 2 height 1
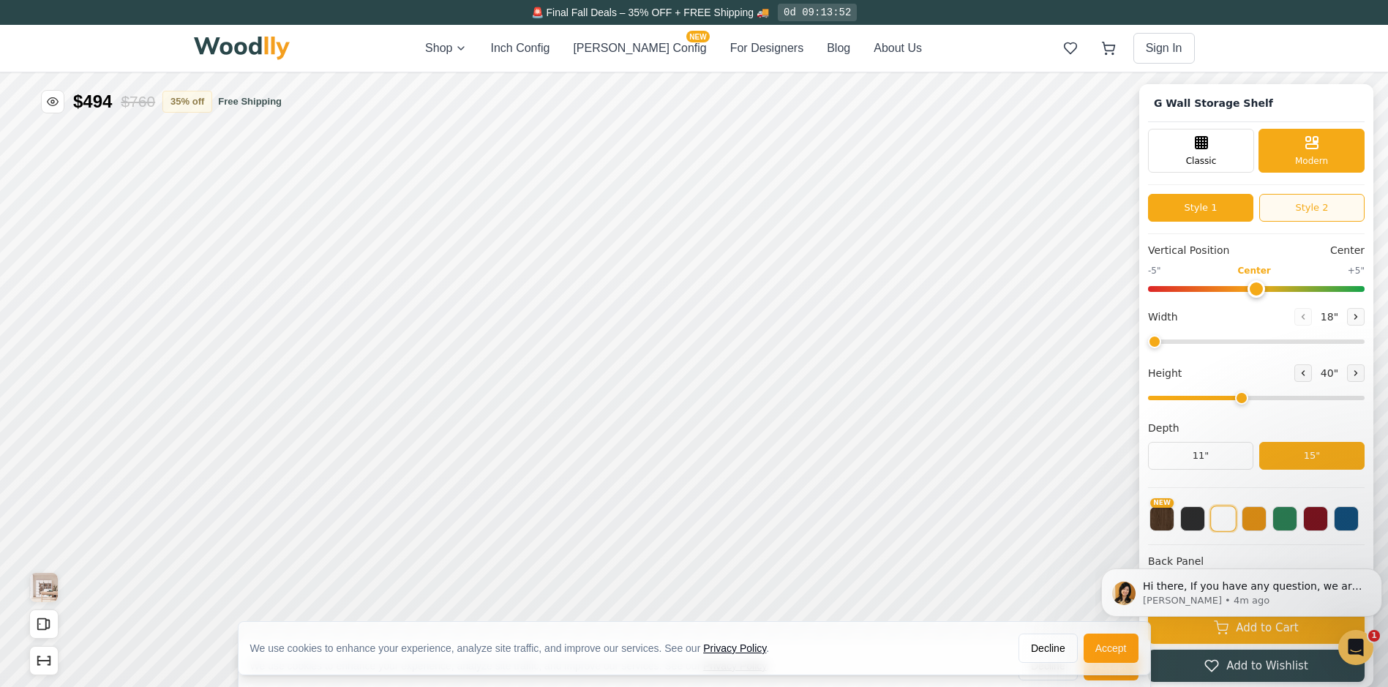
click at [1304, 216] on button "Style 2" at bounding box center [1312, 208] width 105 height 28
click at [1313, 208] on button "Style 2" at bounding box center [1312, 208] width 105 height 28
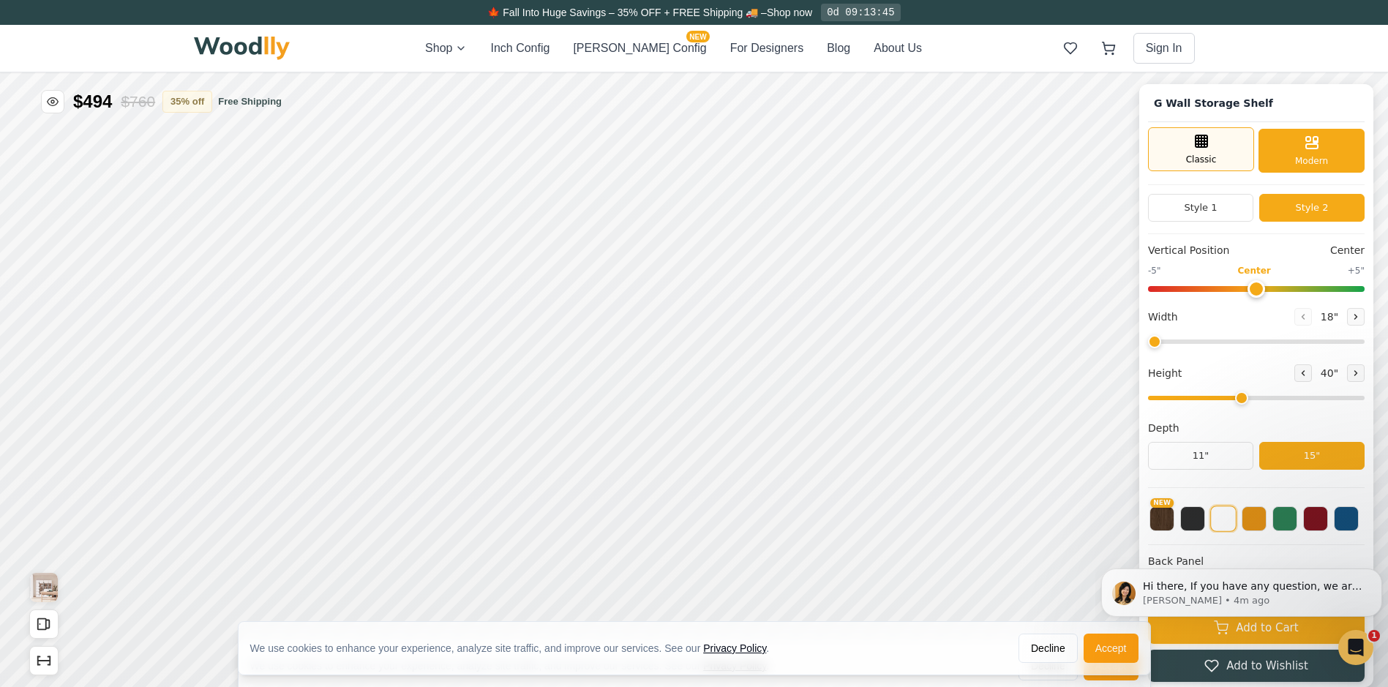
click at [1232, 148] on div "Classic" at bounding box center [1201, 149] width 106 height 44
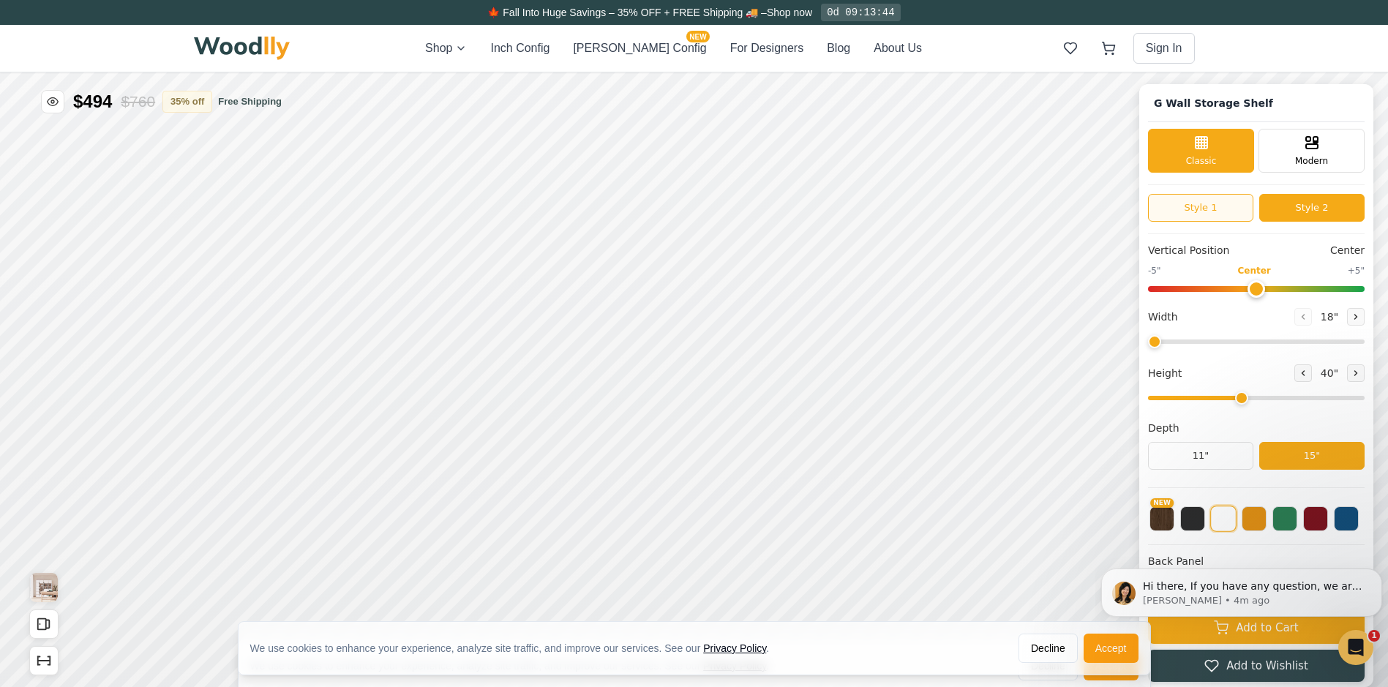
click at [1217, 218] on button "Style 1" at bounding box center [1200, 208] width 105 height 28
click at [1224, 208] on button "Style 1" at bounding box center [1200, 208] width 105 height 28
click at [1310, 214] on button "Style 2" at bounding box center [1312, 208] width 105 height 28
click at [1197, 344] on input "range" at bounding box center [1256, 342] width 217 height 4
click at [1224, 212] on button "Style 1" at bounding box center [1200, 208] width 105 height 28
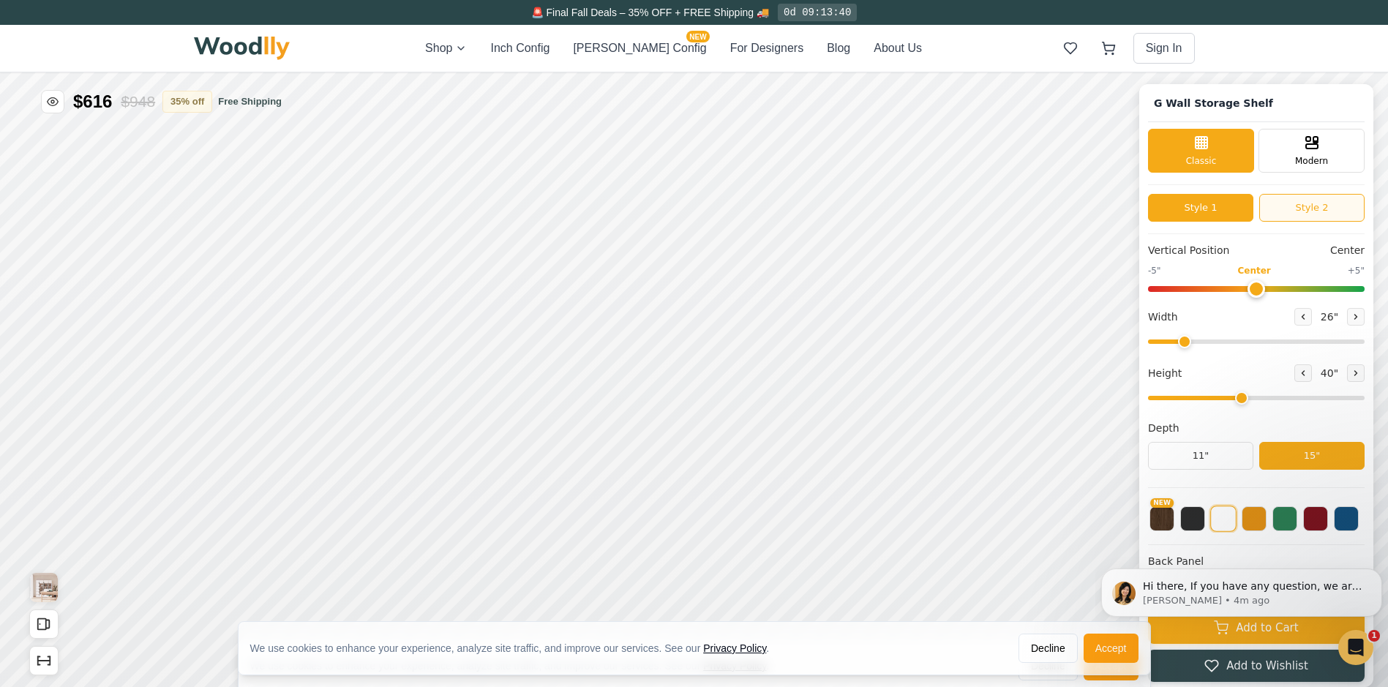
click at [1303, 214] on button "Style 2" at bounding box center [1312, 208] width 105 height 28
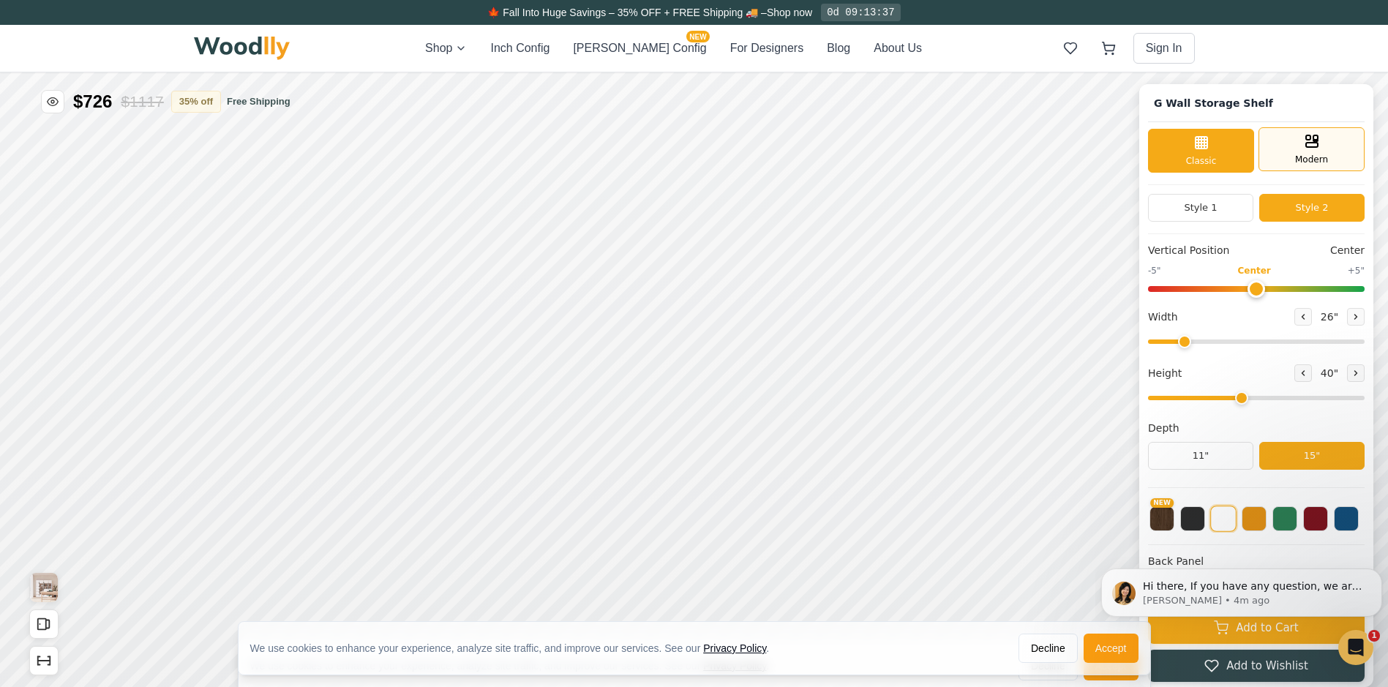
click at [1305, 157] on span "Modern" at bounding box center [1311, 159] width 33 height 13
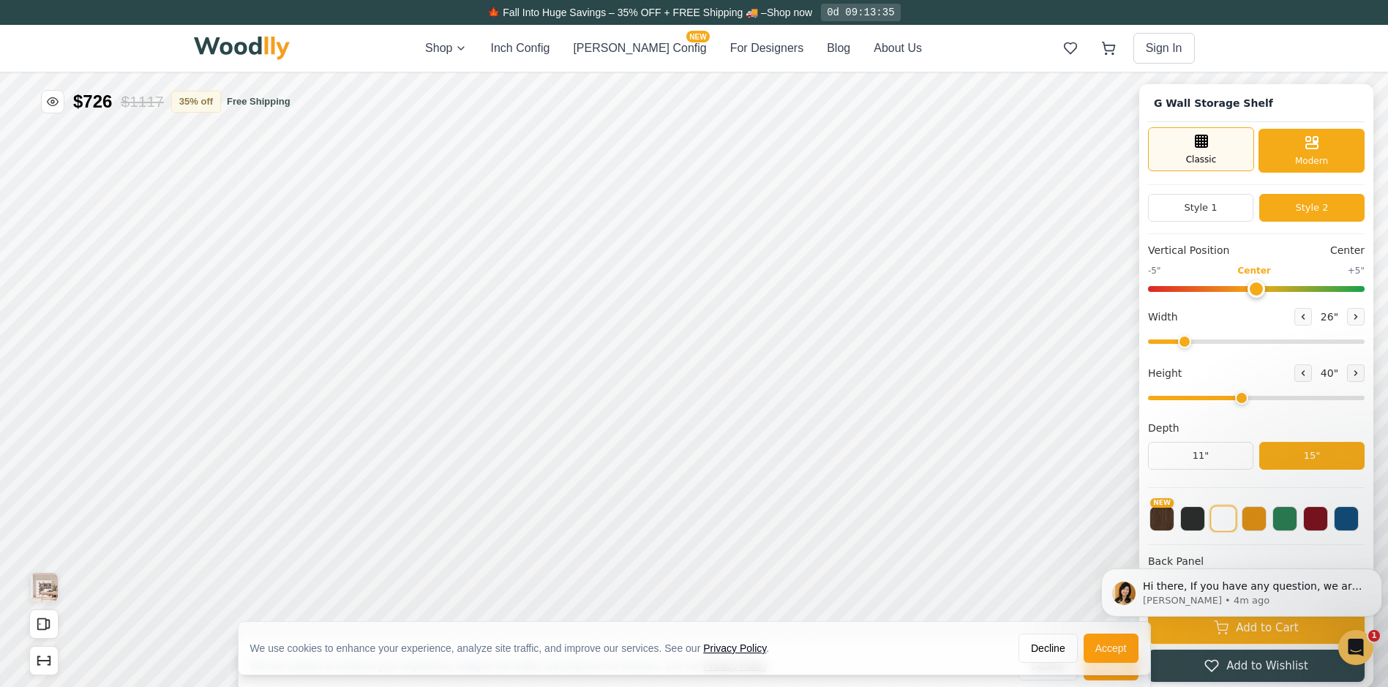
click at [1238, 153] on div "Classic" at bounding box center [1201, 149] width 106 height 44
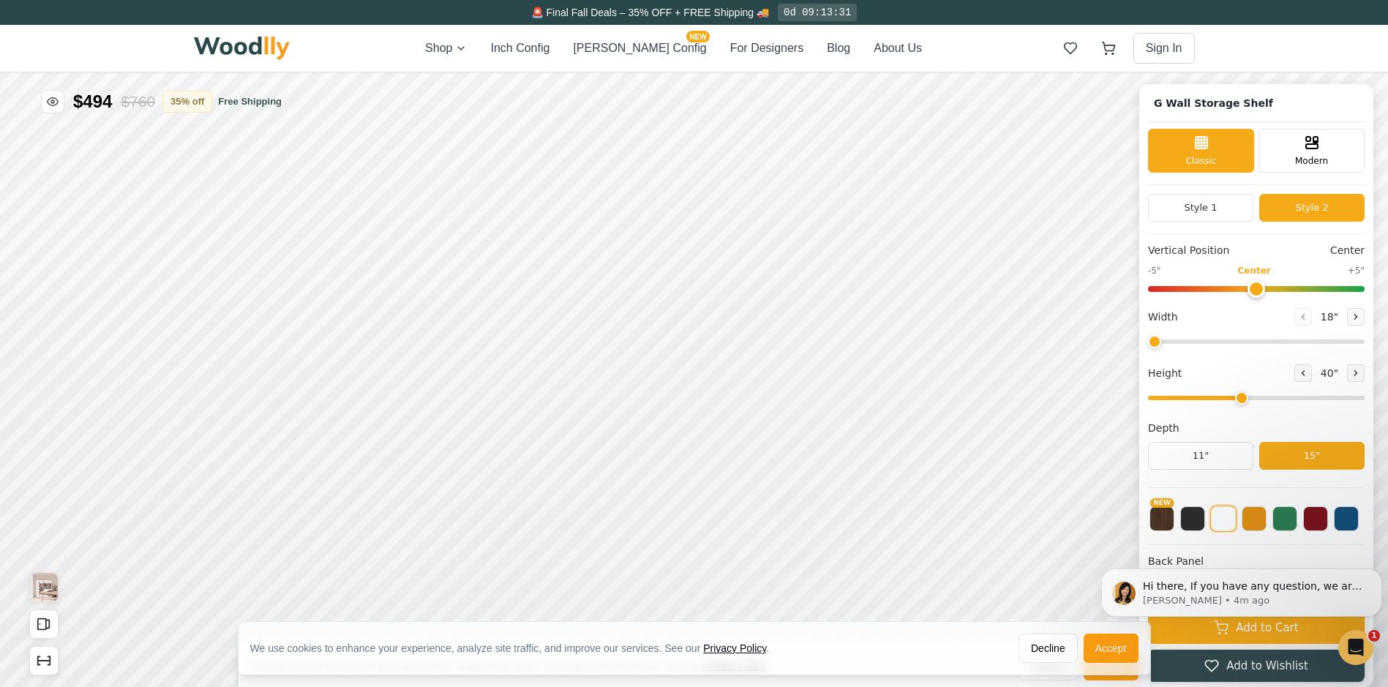
drag, startPoint x: 1197, startPoint y: 343, endPoint x: 1127, endPoint y: 336, distance: 69.8
type input "18"
click at [1148, 340] on input "range" at bounding box center [1256, 342] width 217 height 4
click at [31, 583] on img "View Gallery" at bounding box center [44, 587] width 28 height 29
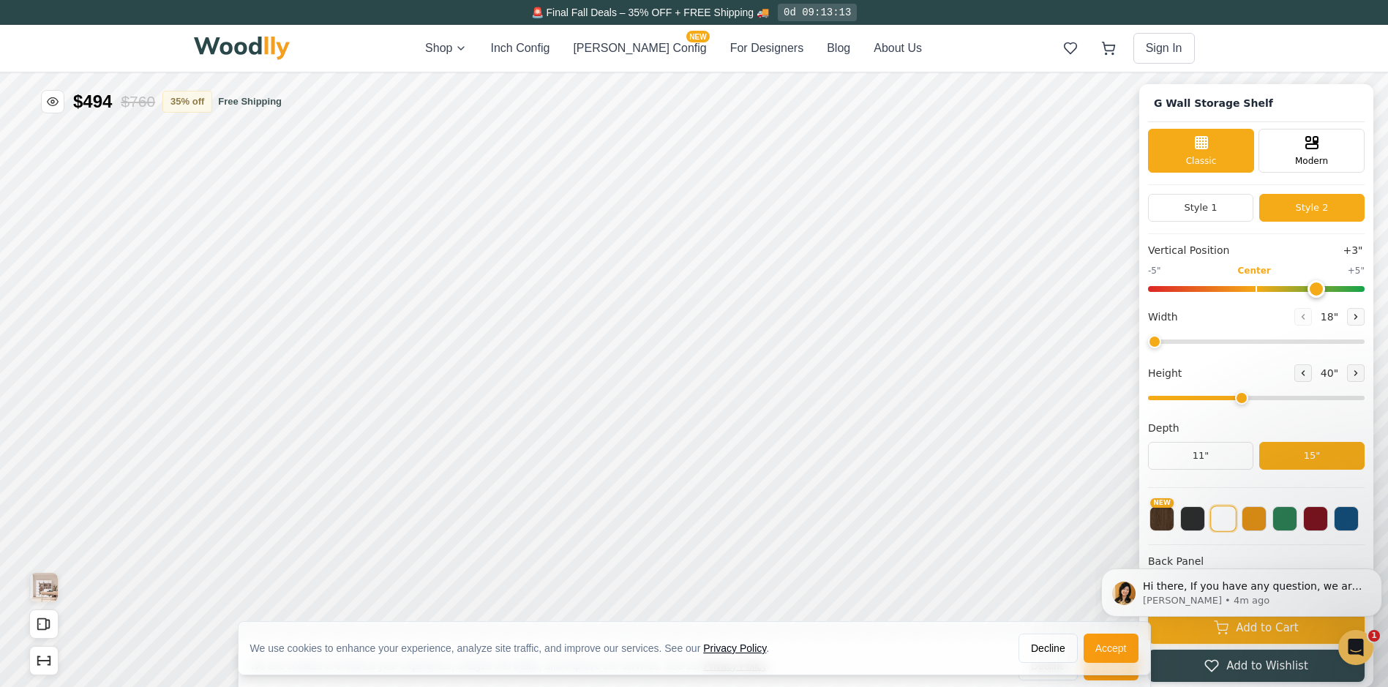
drag, startPoint x: 1266, startPoint y: 288, endPoint x: 1322, endPoint y: 281, distance: 56.8
click at [1322, 286] on input "range" at bounding box center [1256, 289] width 217 height 6
click at [1317, 286] on input "range" at bounding box center [1256, 289] width 217 height 6
drag, startPoint x: 1280, startPoint y: 288, endPoint x: 1199, endPoint y: 285, distance: 81.3
type input "-3"
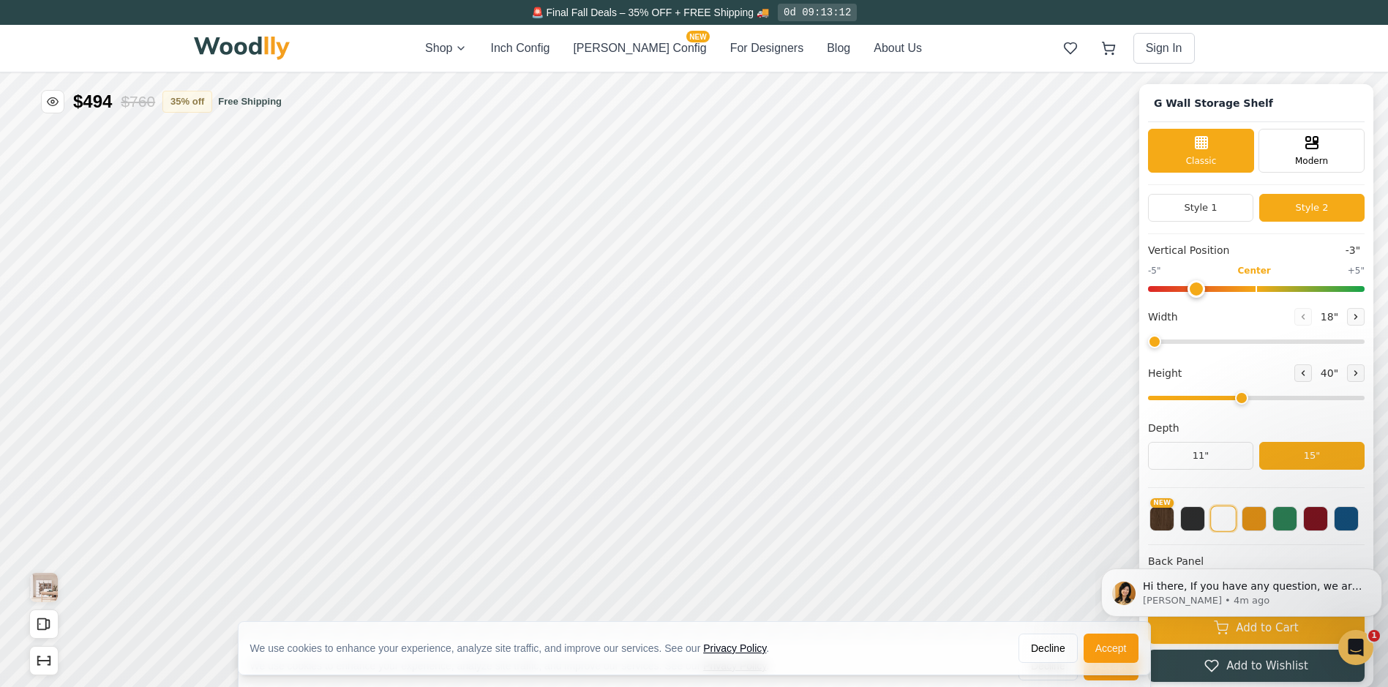
click at [1199, 286] on input "range" at bounding box center [1256, 289] width 217 height 6
drag, startPoint x: 1193, startPoint y: 338, endPoint x: 1335, endPoint y: 335, distance: 142.0
type input "65"
click at [1337, 340] on input "range" at bounding box center [1256, 342] width 217 height 4
drag, startPoint x: 1218, startPoint y: 289, endPoint x: 1266, endPoint y: 288, distance: 48.3
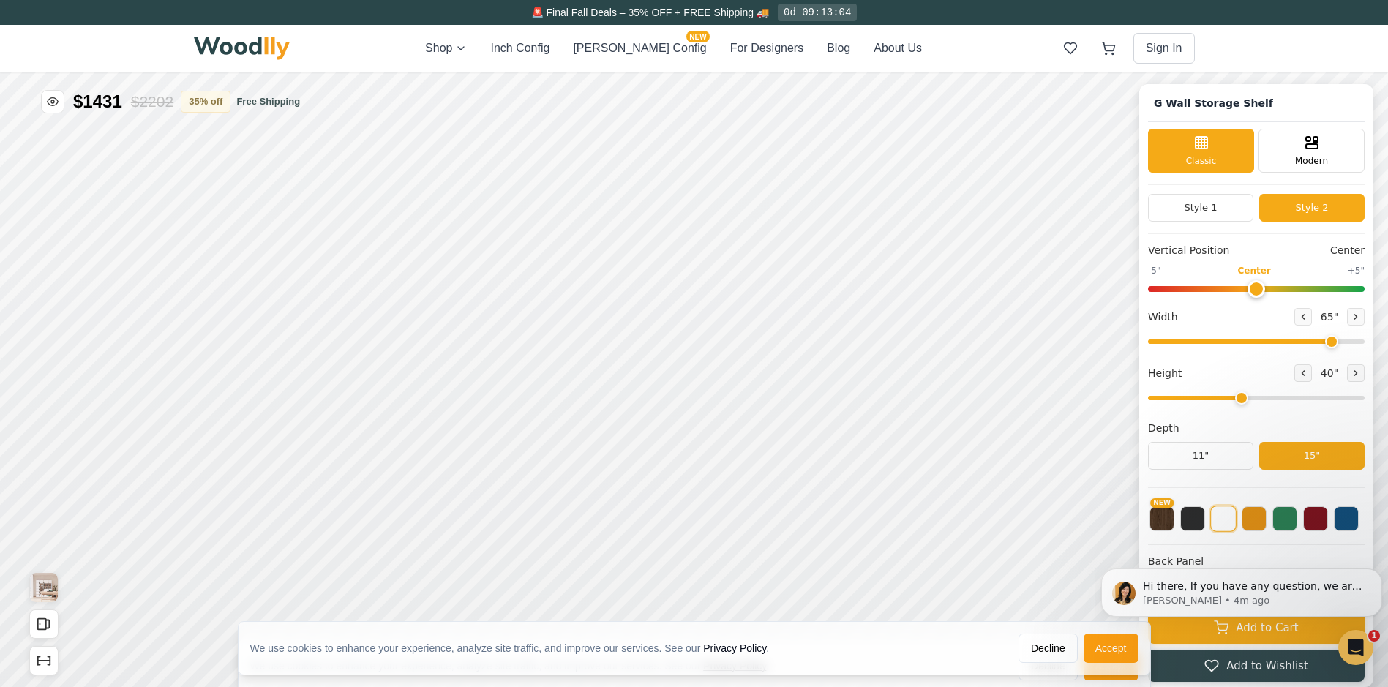
type input "0"
click at [1266, 288] on input "range" at bounding box center [1256, 289] width 217 height 6
drag, startPoint x: 1337, startPoint y: 345, endPoint x: 1155, endPoint y: 343, distance: 182.2
type input "18"
click at [1155, 343] on input "range" at bounding box center [1256, 342] width 217 height 4
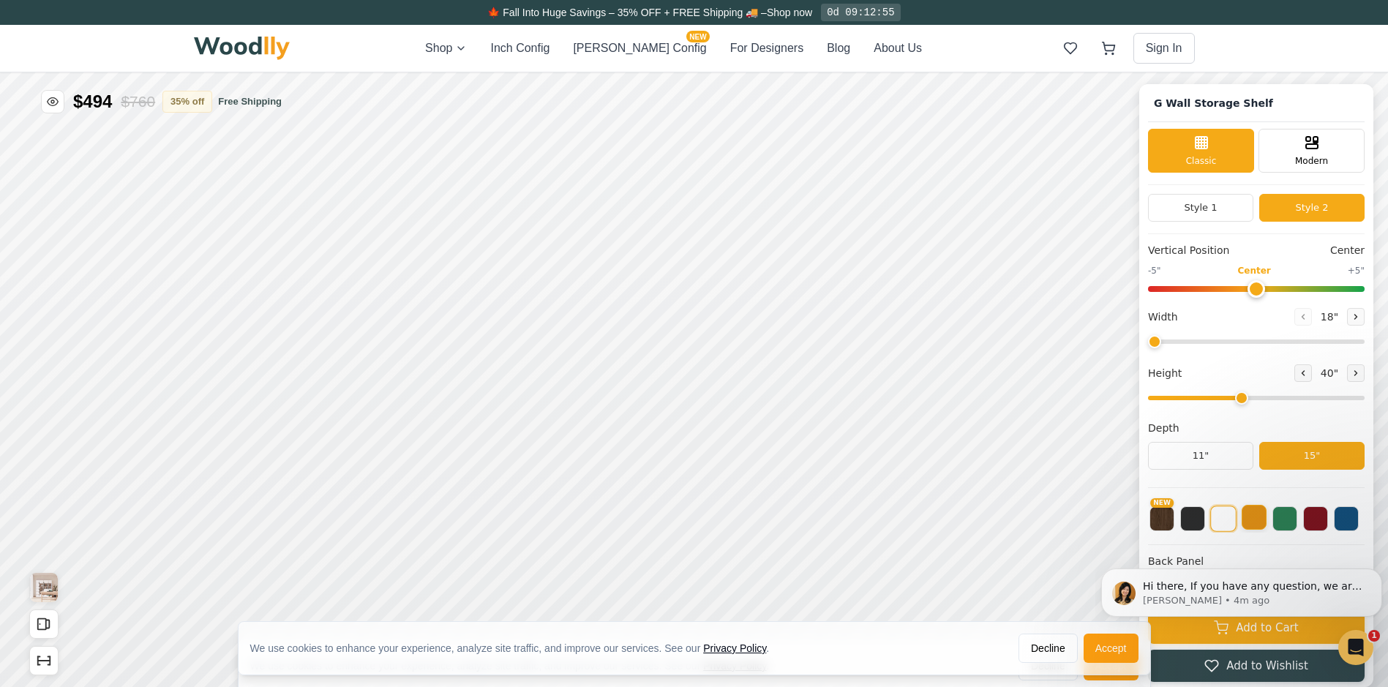
click at [1267, 516] on button at bounding box center [1254, 517] width 25 height 25
click at [749, 281] on rect at bounding box center [755, 279] width 13 height 10
click at [760, 336] on rect at bounding box center [755, 336] width 12 height 9
click at [759, 409] on div "Drawer" at bounding box center [755, 394] width 32 height 32
click at [756, 456] on icon at bounding box center [755, 452] width 18 height 18
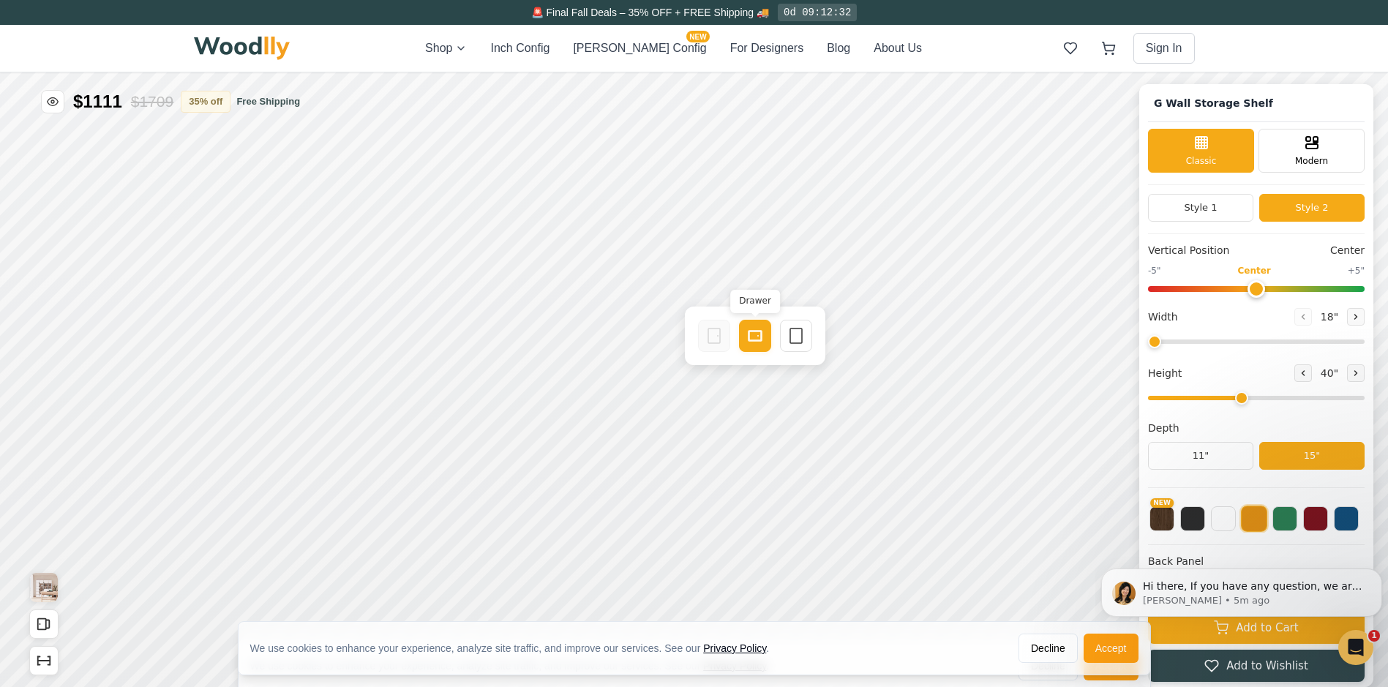
click at [761, 334] on rect at bounding box center [755, 336] width 13 height 10
click at [803, 345] on div "Empty Space" at bounding box center [796, 336] width 32 height 32
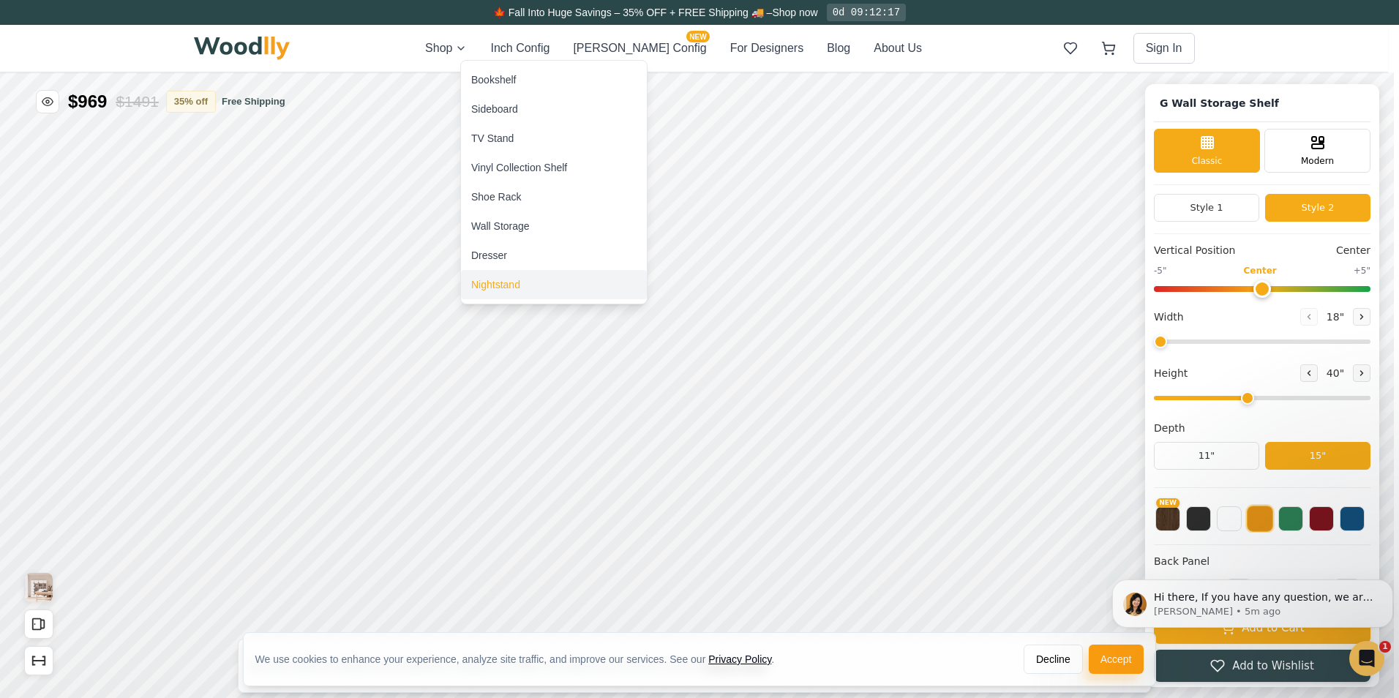
click at [496, 284] on div "Nightstand" at bounding box center [495, 284] width 49 height 15
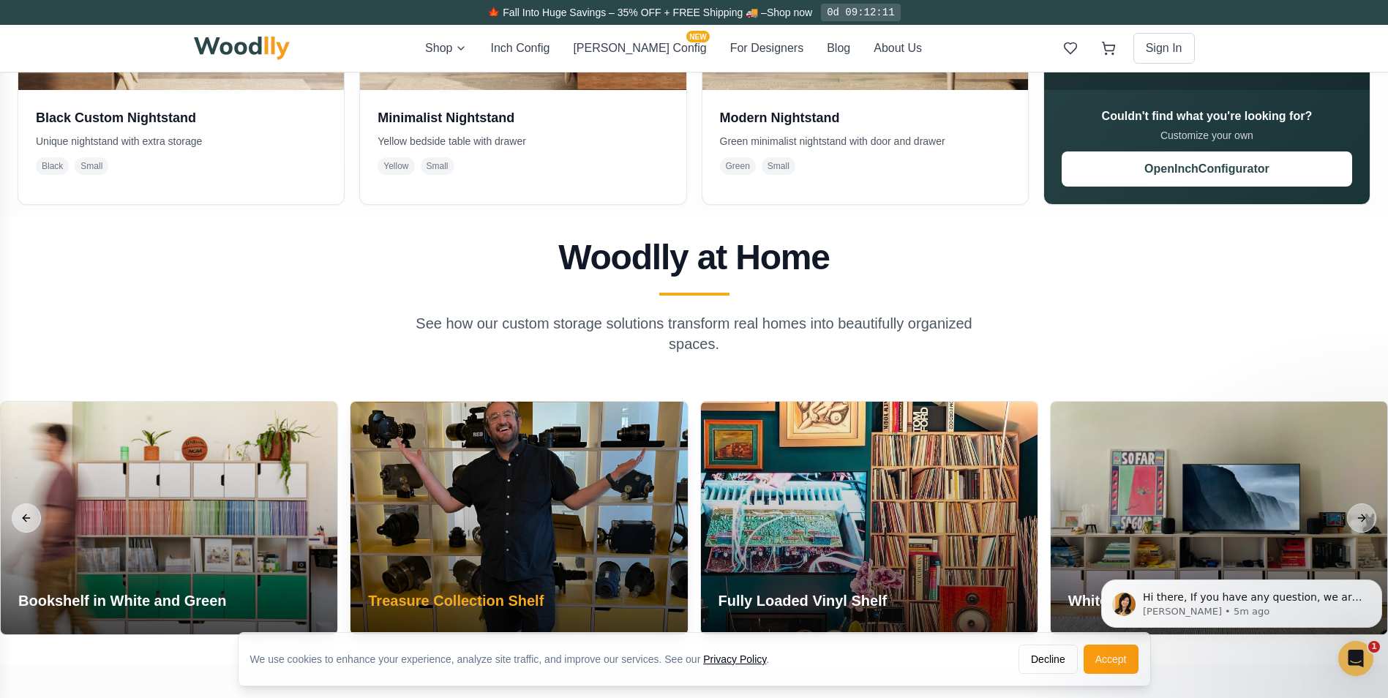
scroll to position [317, 0]
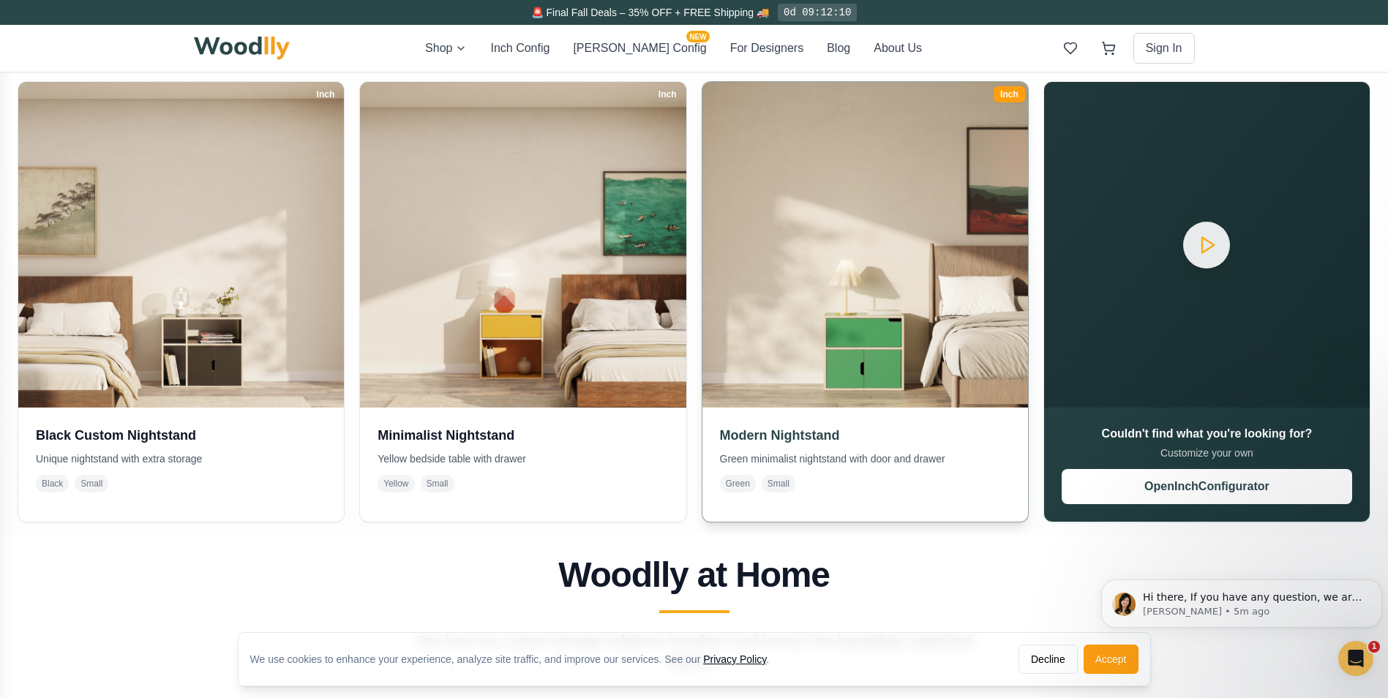
click at [858, 201] on img at bounding box center [865, 245] width 343 height 343
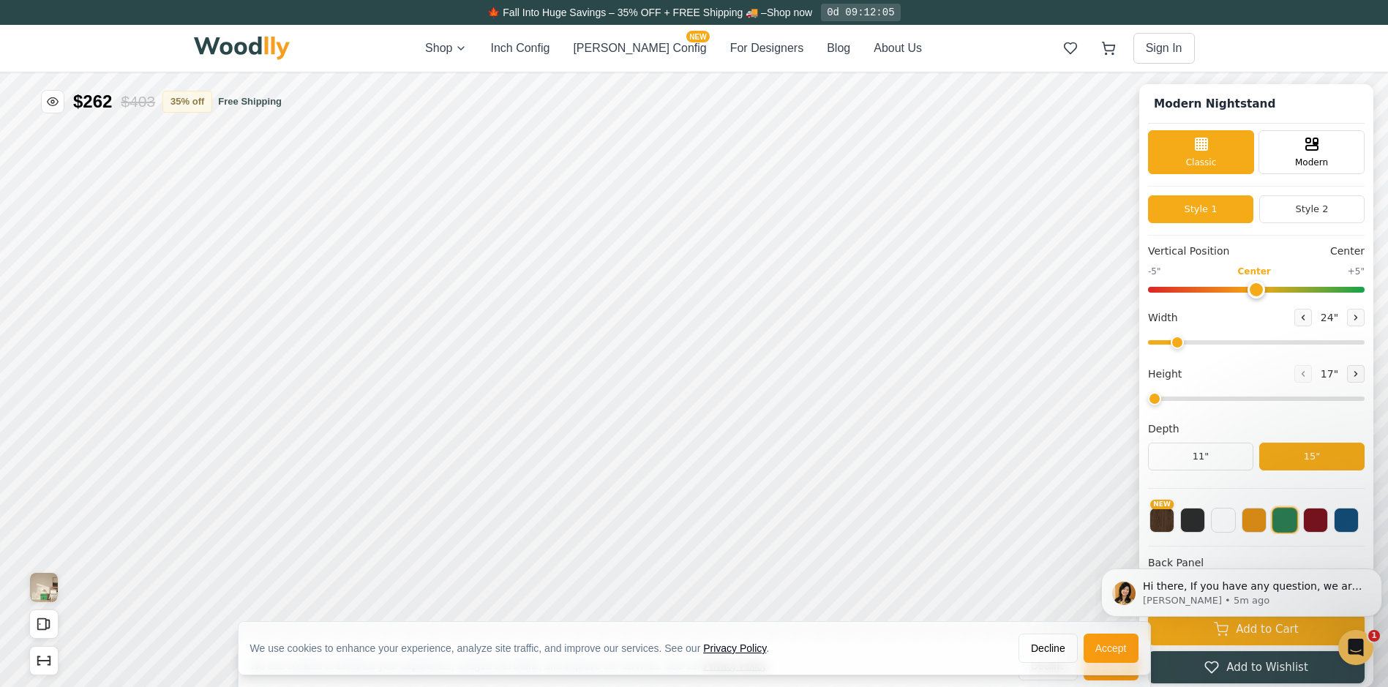
type input "2"
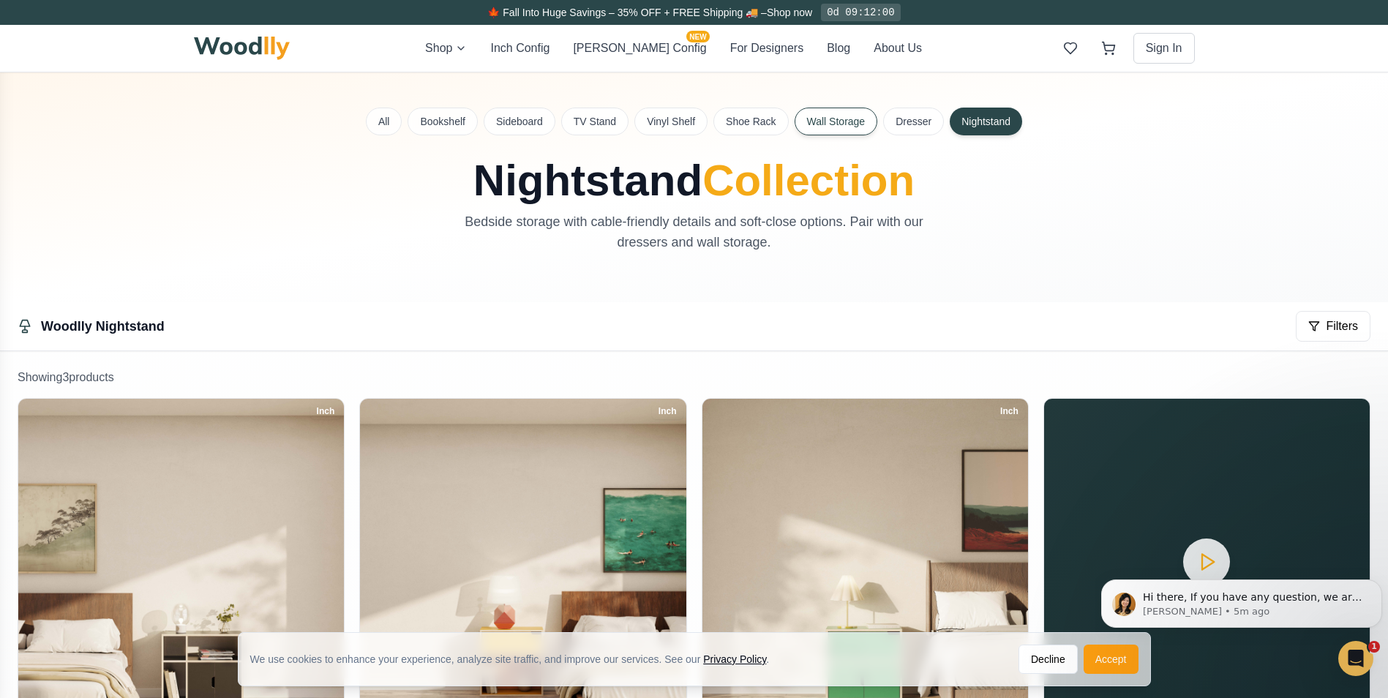
click at [858, 125] on button "Wall Storage" at bounding box center [836, 122] width 83 height 28
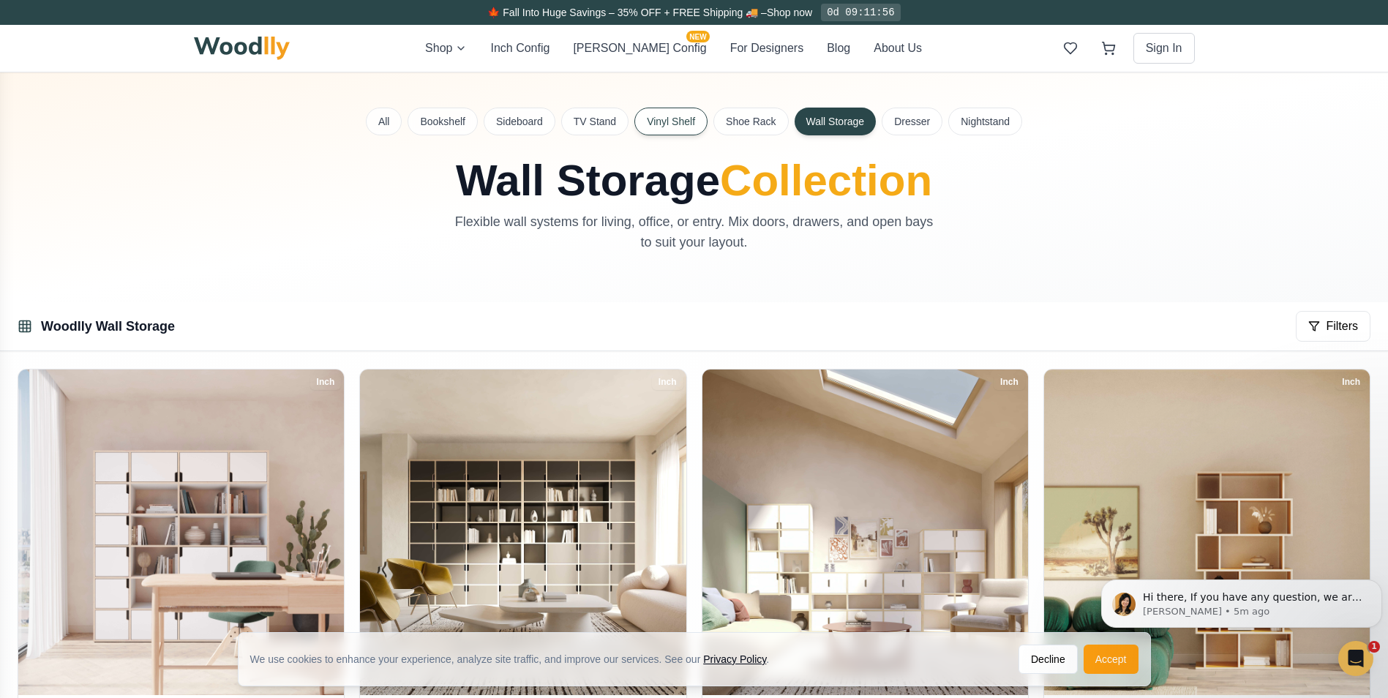
click at [685, 120] on button "Vinyl Shelf" at bounding box center [671, 122] width 73 height 28
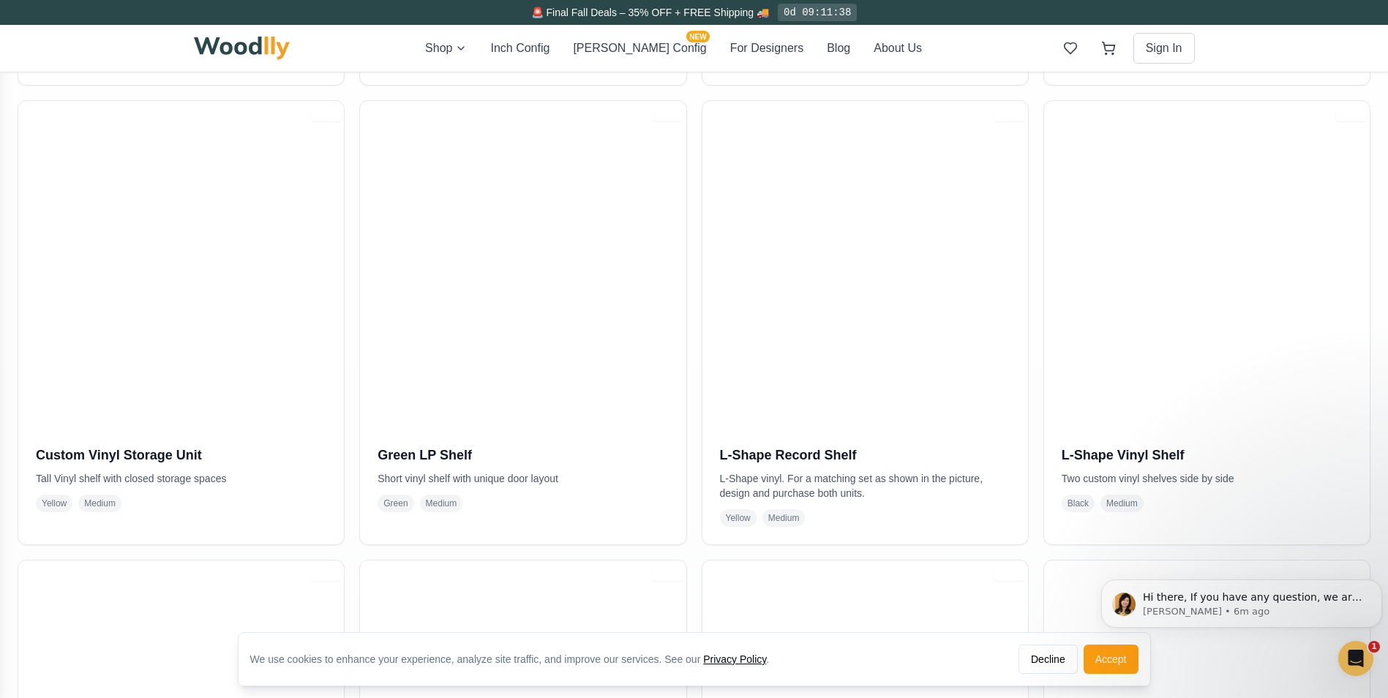
scroll to position [635, 0]
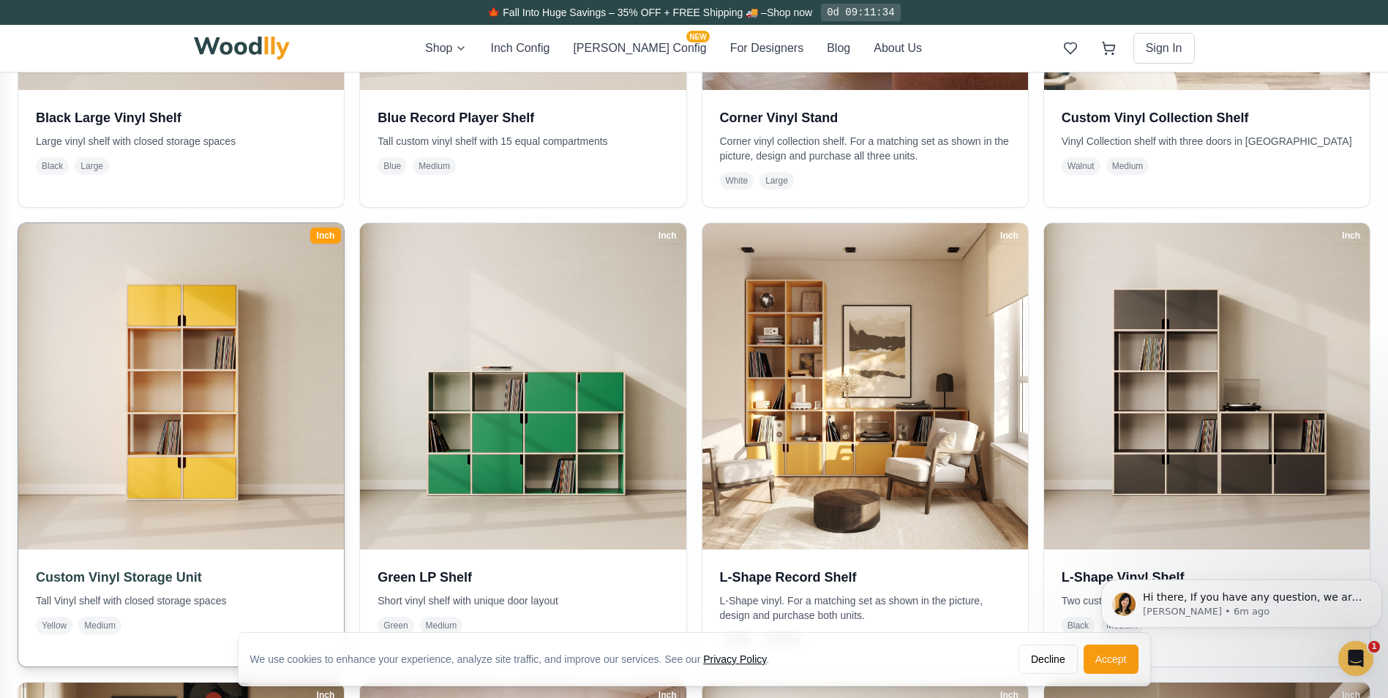
click at [160, 386] on img at bounding box center [181, 386] width 343 height 343
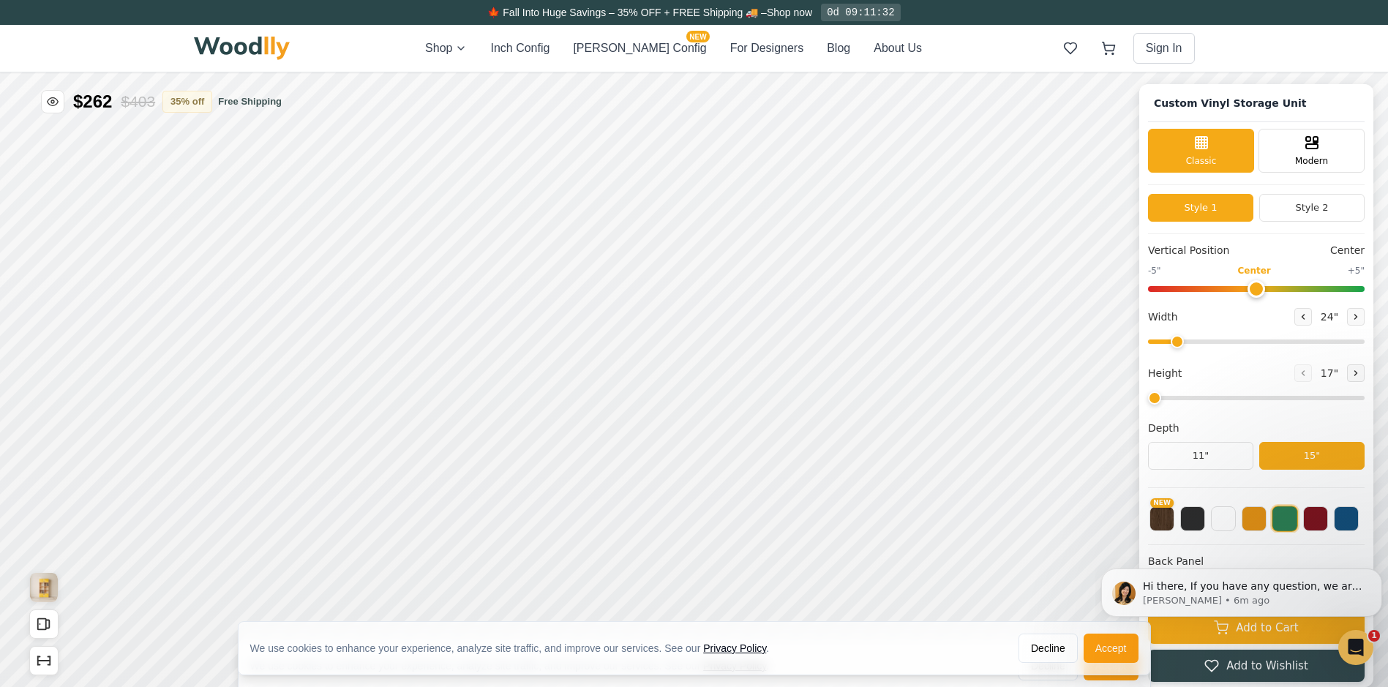
type input "36"
type input "5"
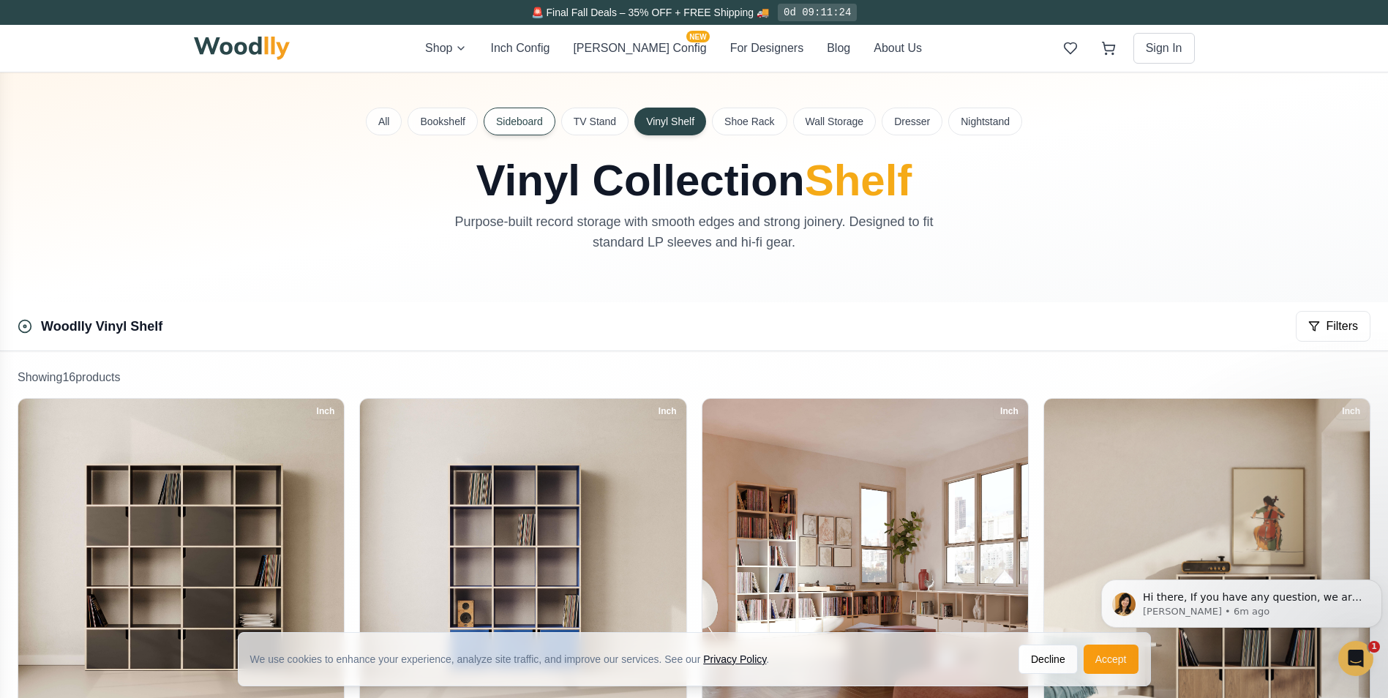
click at [510, 124] on button "Sideboard" at bounding box center [520, 122] width 72 height 28
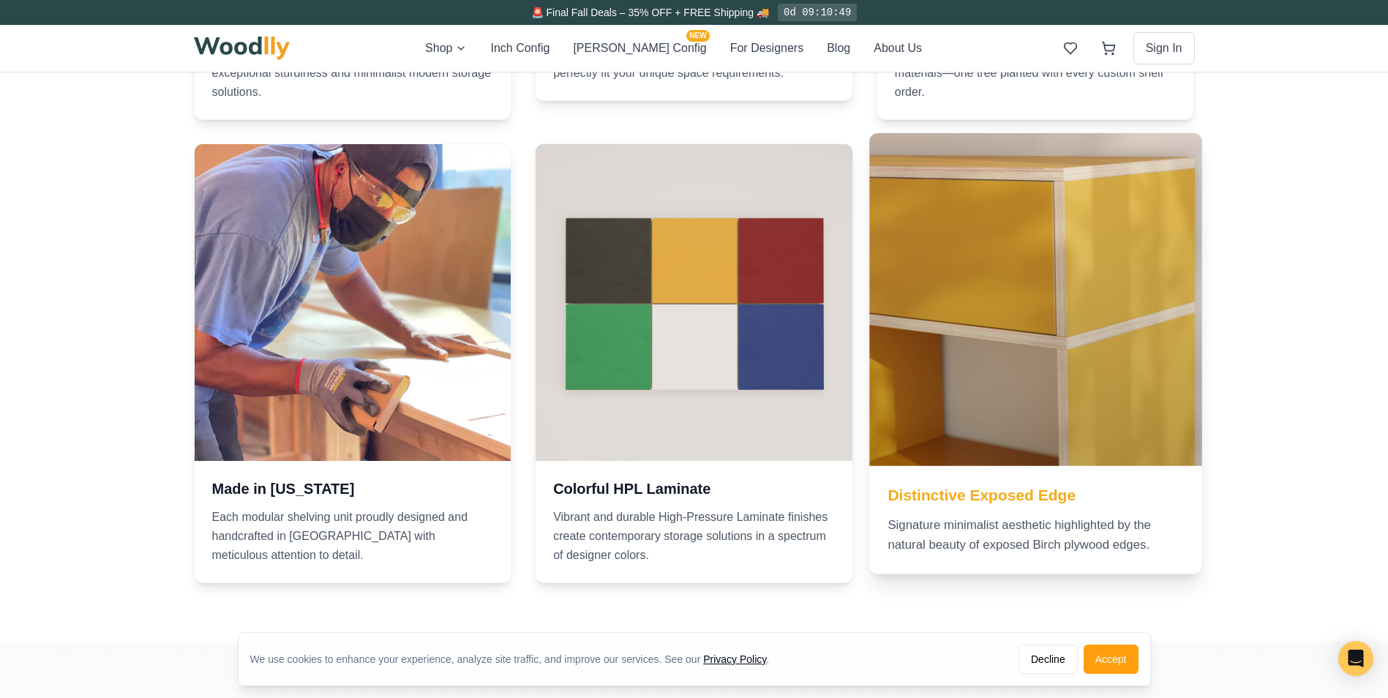
scroll to position [1268, 0]
